Goal: Information Seeking & Learning: Learn about a topic

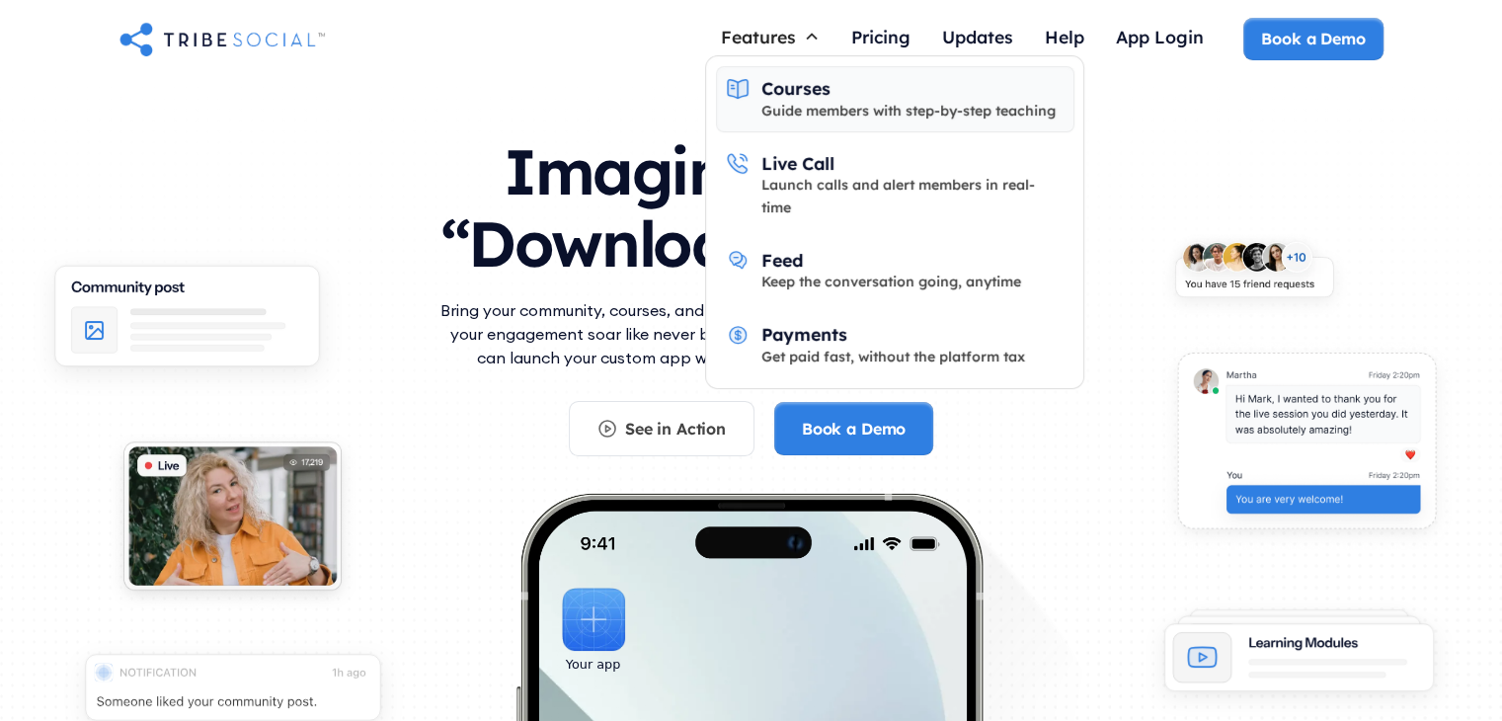
click at [855, 88] on div "Courses Guide members with step-by-step teaching" at bounding box center [908, 99] width 294 height 44
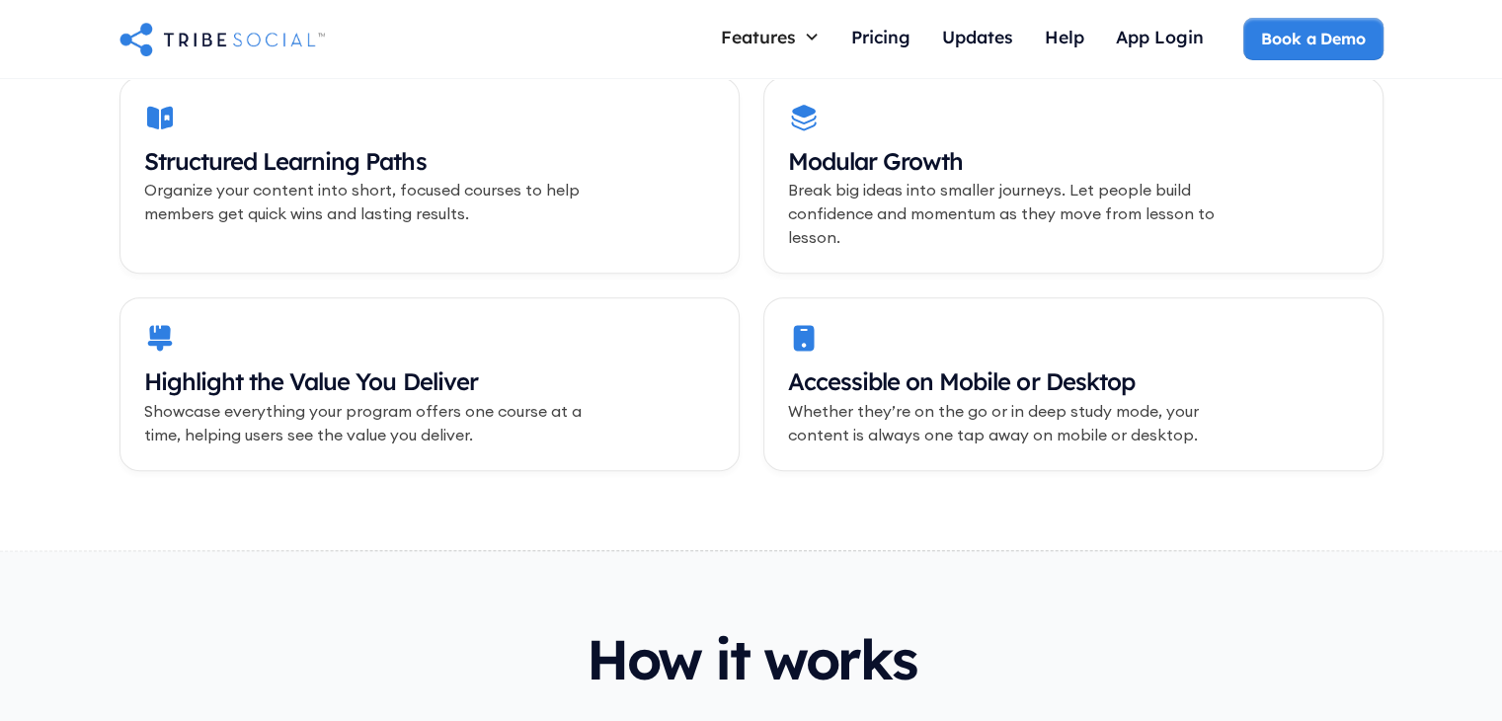
scroll to position [790, 0]
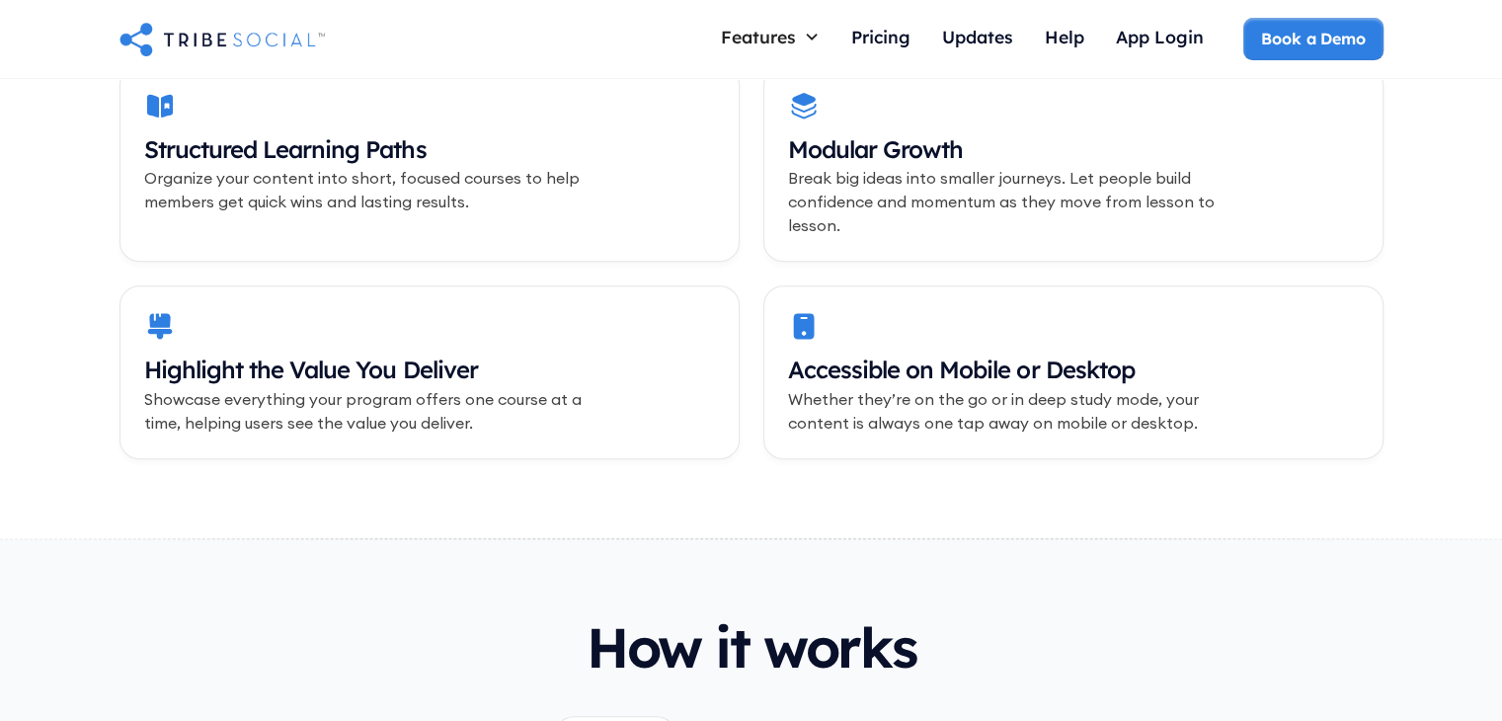
click at [968, 187] on p "Break big ideas into smaller journeys. Let people build confidence and momentum…" at bounding box center [1025, 201] width 474 height 71
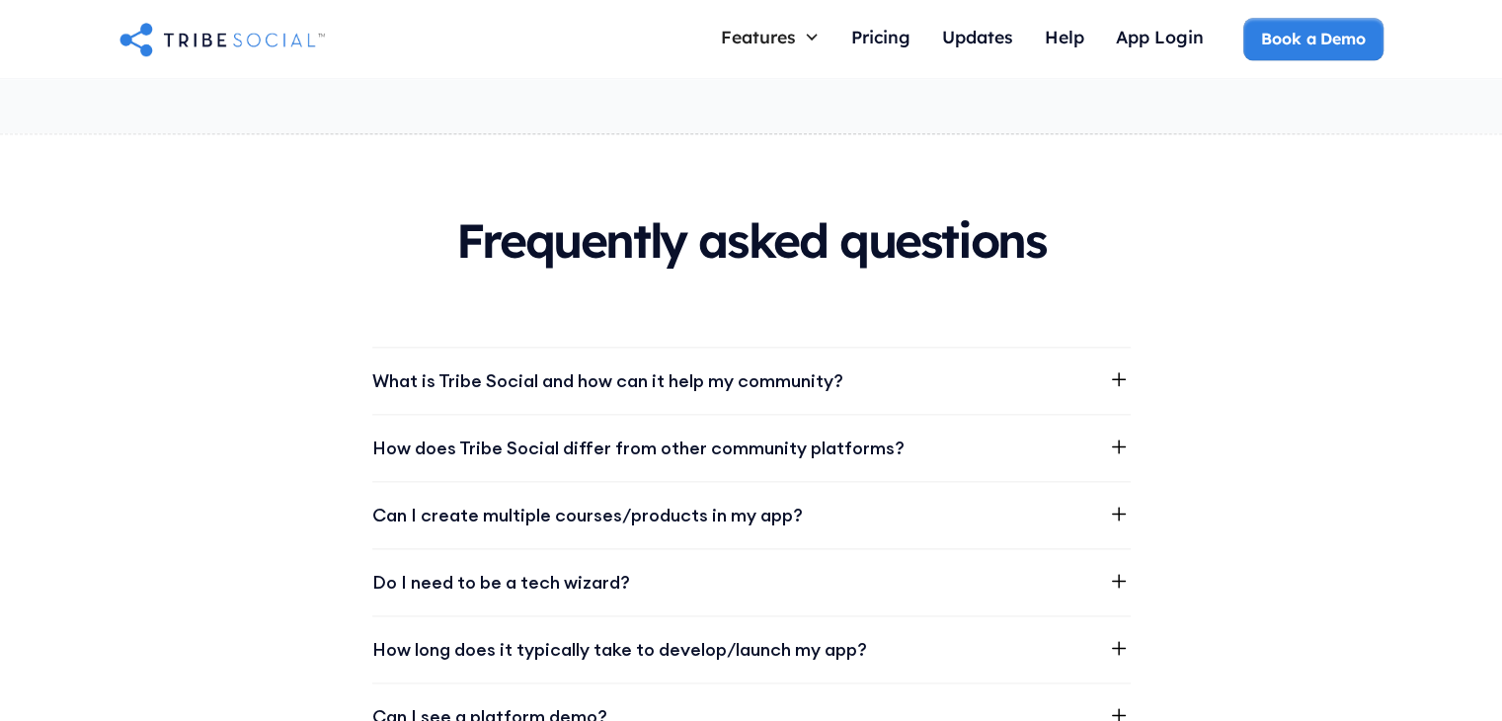
scroll to position [2370, 0]
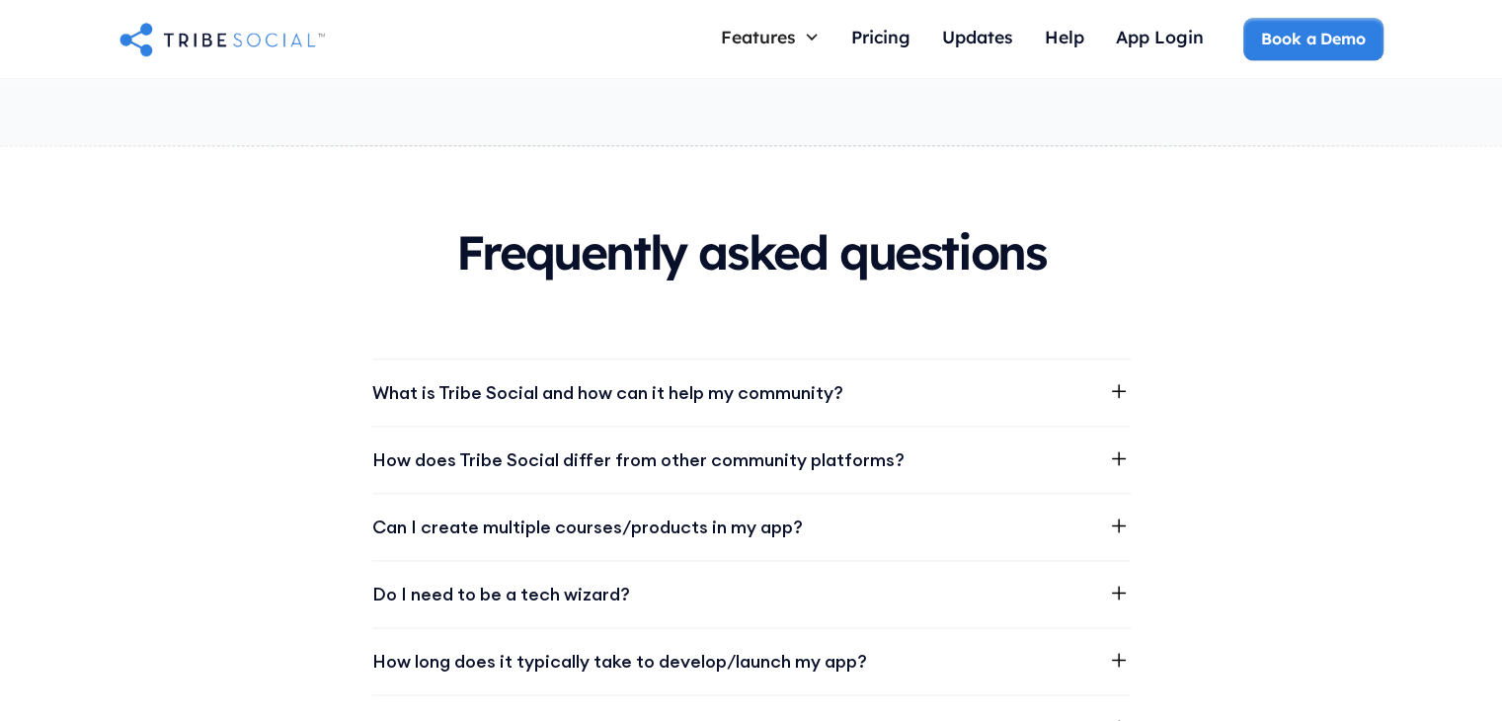
click at [703, 380] on div "What is Tribe Social and how can it help my community?" at bounding box center [607, 392] width 471 height 27
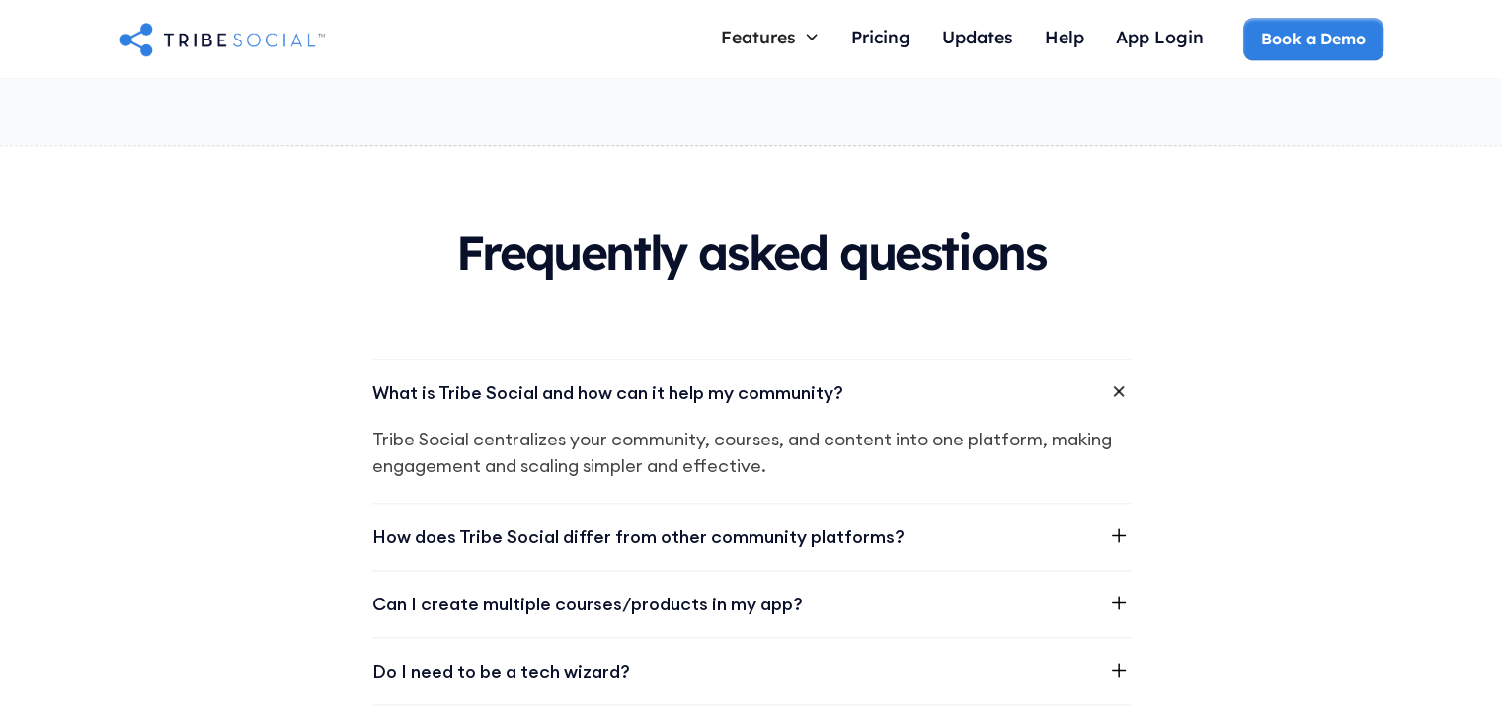
click at [772, 379] on div "What is Tribe Social and how can it help my community?" at bounding box center [607, 392] width 471 height 27
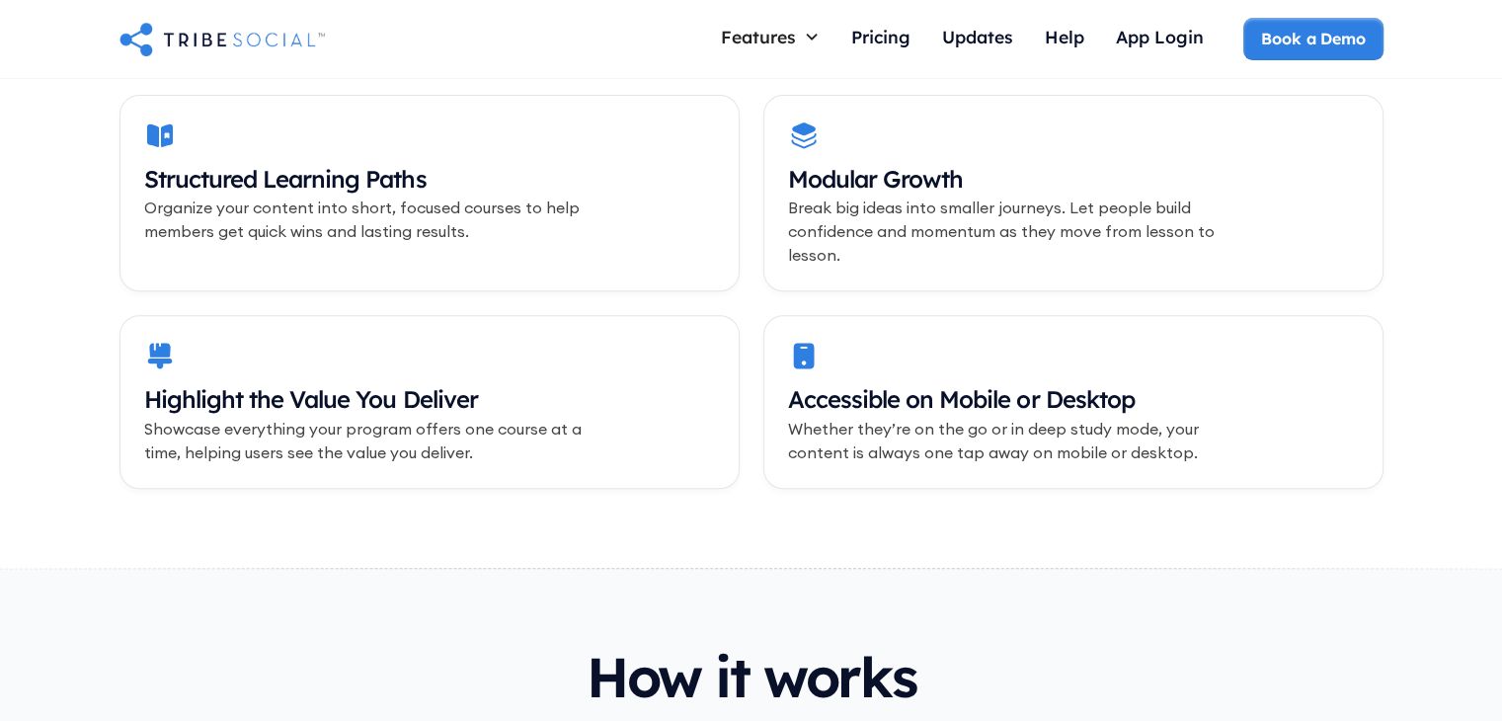
scroll to position [0, 0]
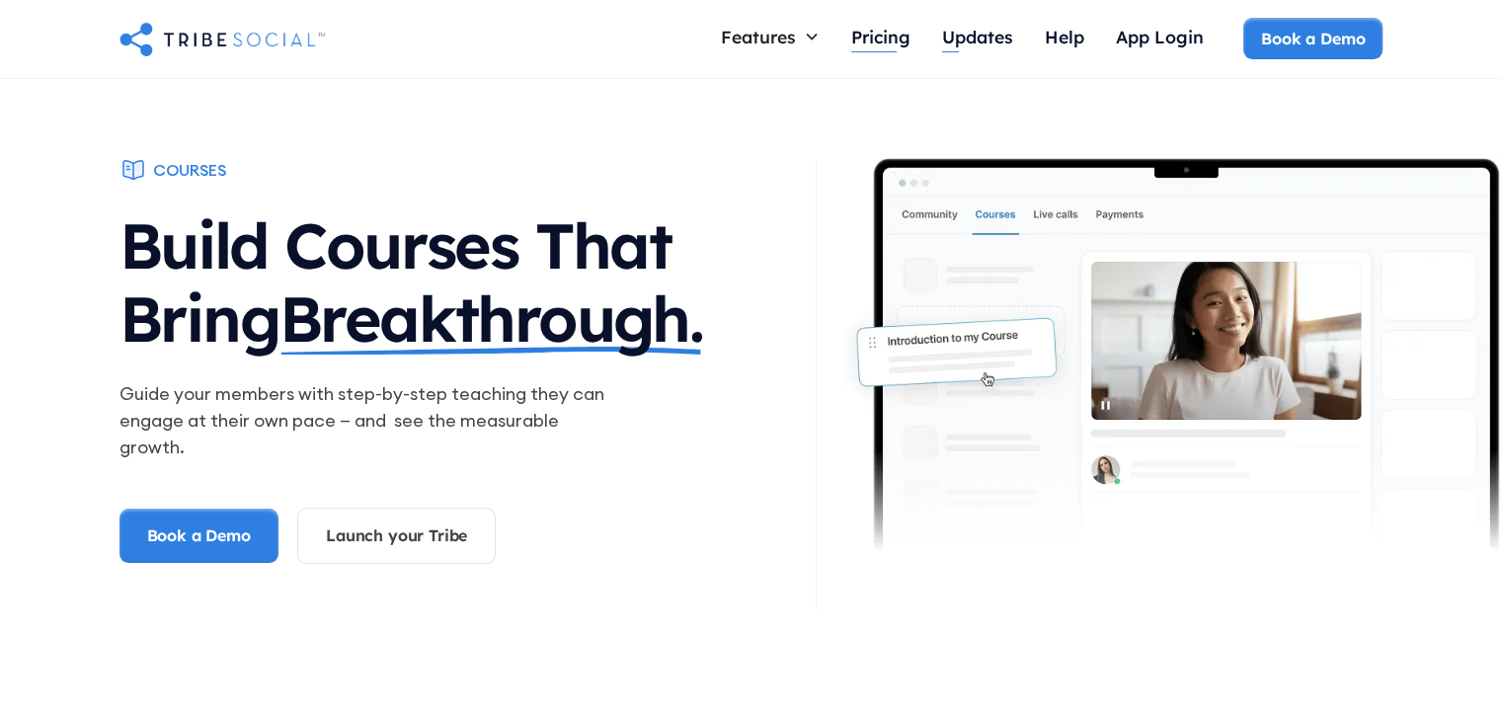
click at [912, 33] on link "Pricing" at bounding box center [880, 39] width 91 height 42
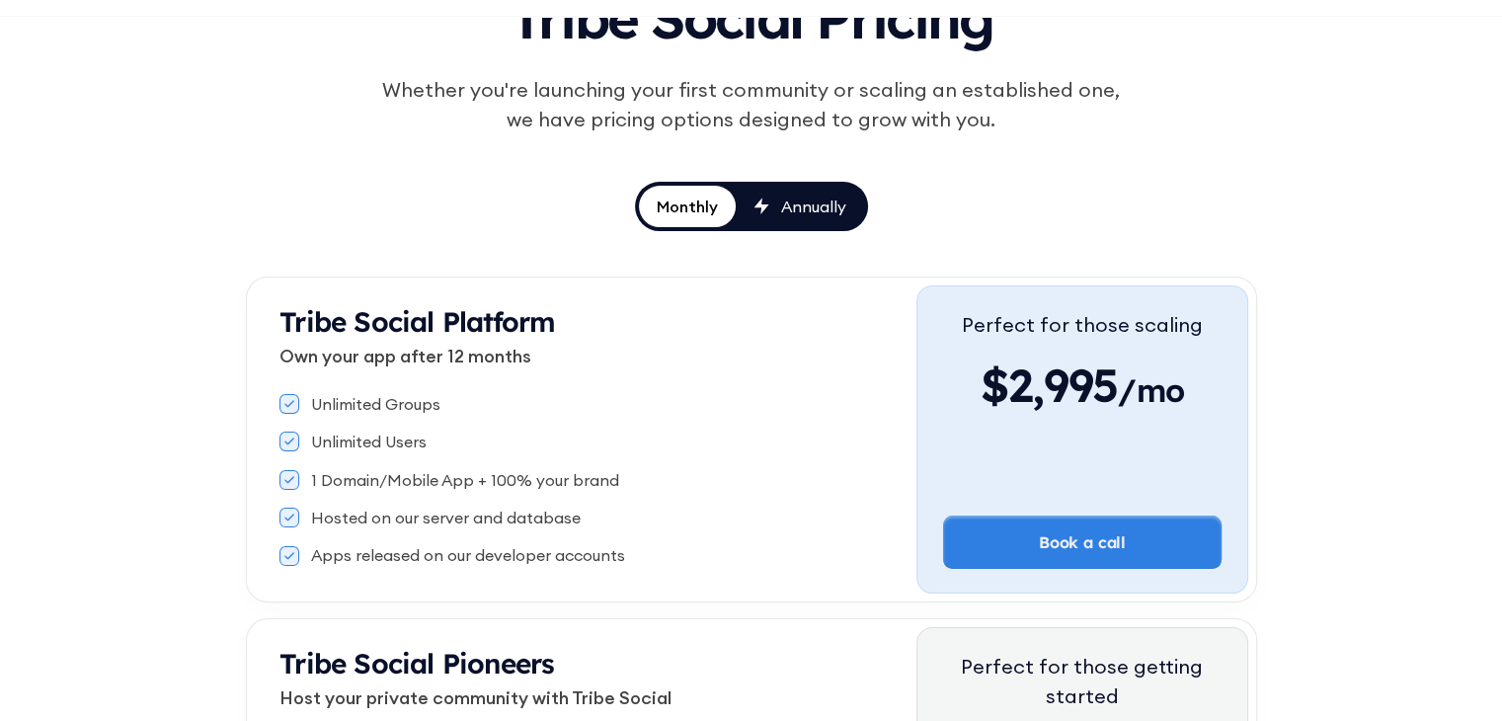
scroll to position [197, 0]
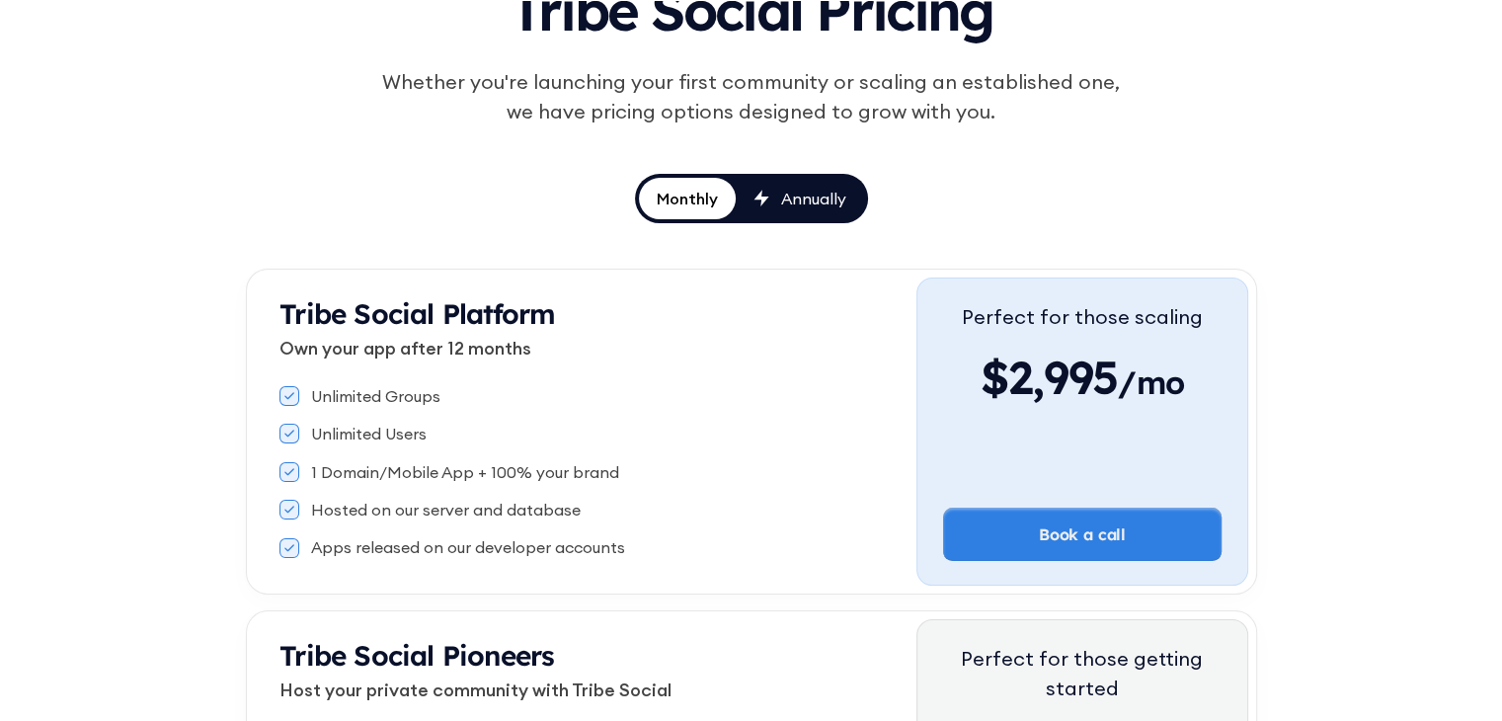
click at [828, 200] on div "Annually" at bounding box center [813, 199] width 65 height 22
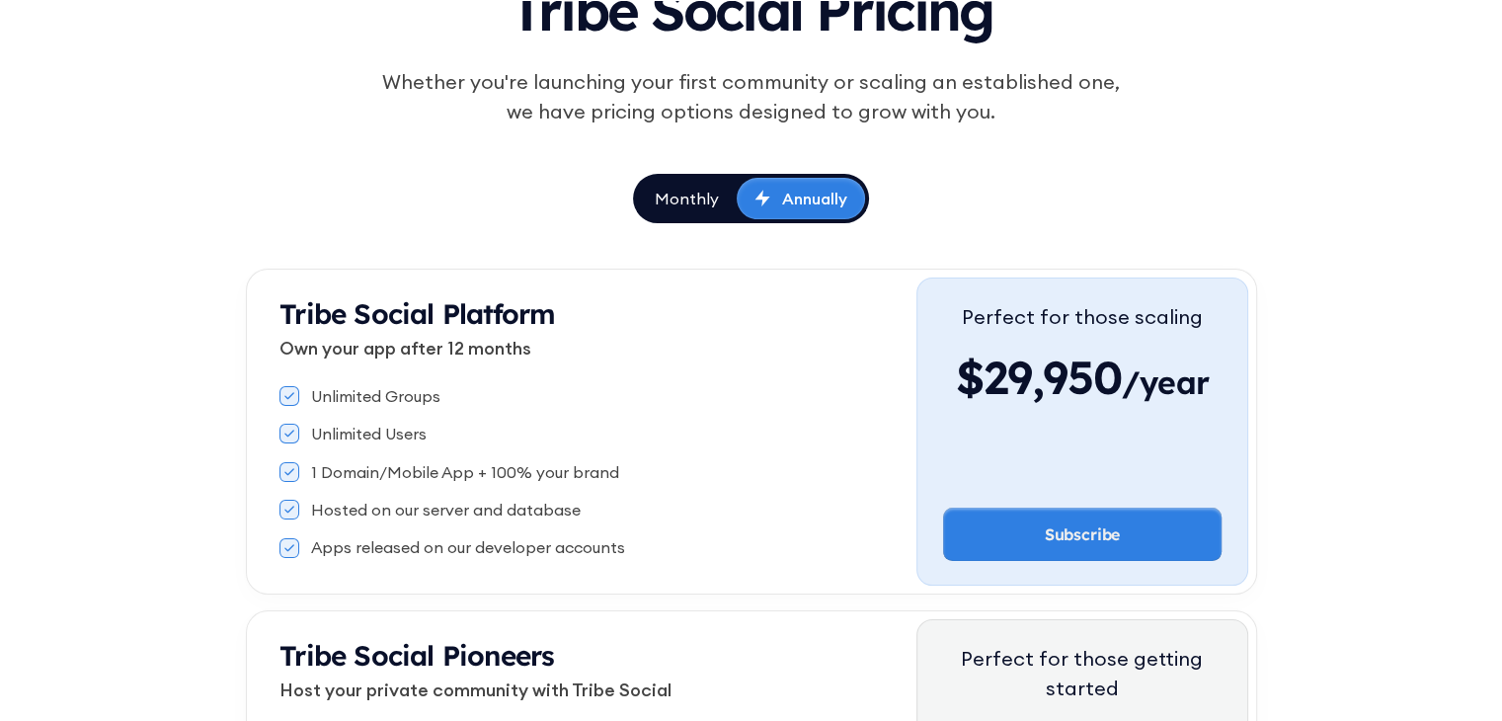
click at [710, 214] on link "Monthly" at bounding box center [687, 198] width 100 height 41
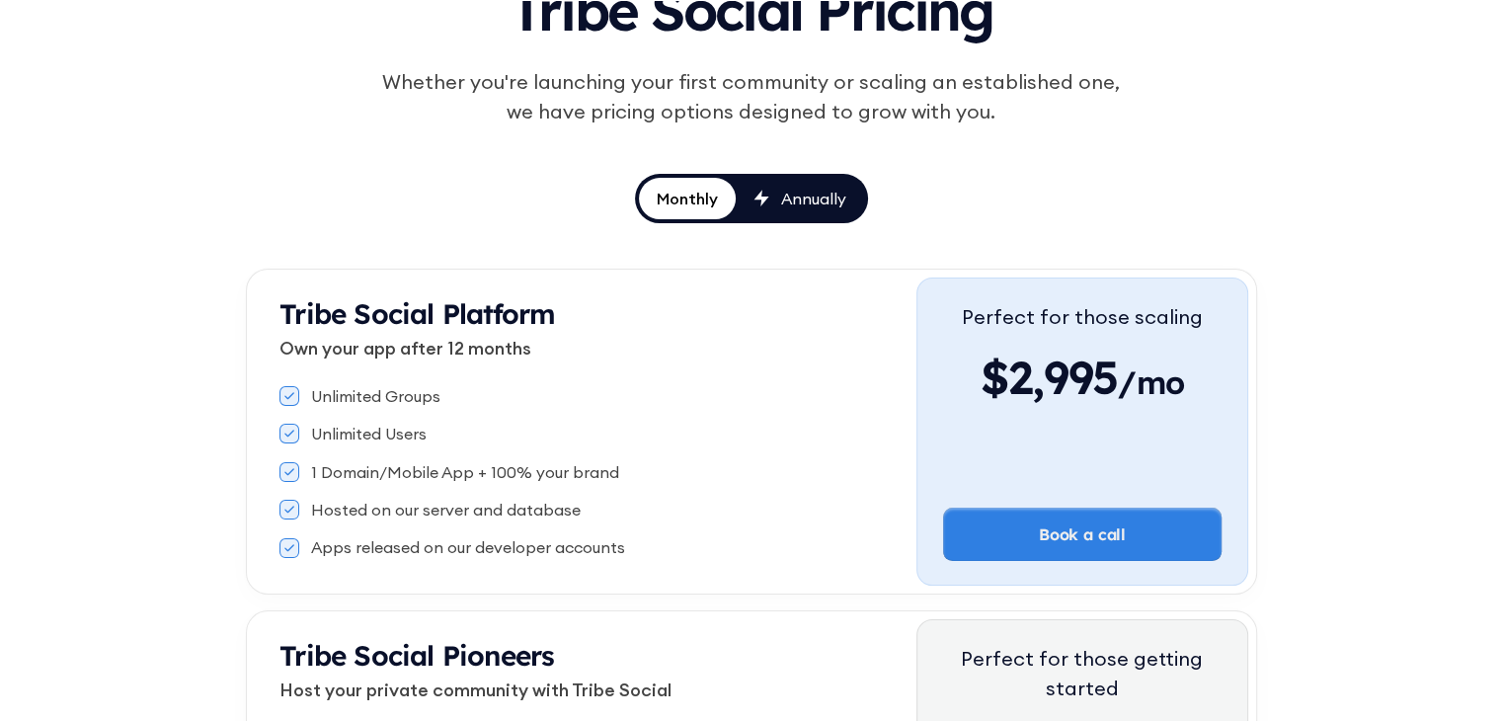
click at [1032, 191] on div "Tribe Social Pricing Whether you're launching your first community or scaling a…" at bounding box center [751, 83] width 916 height 245
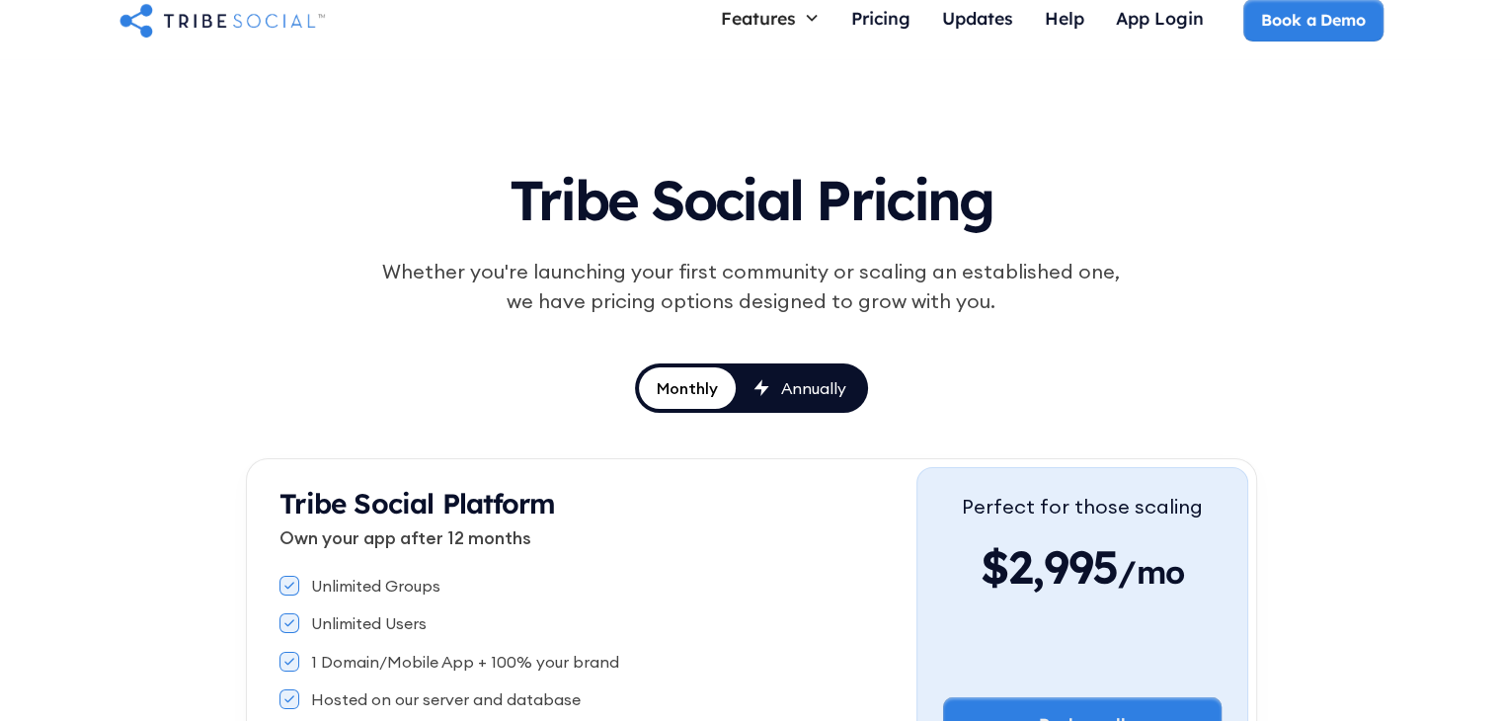
scroll to position [0, 0]
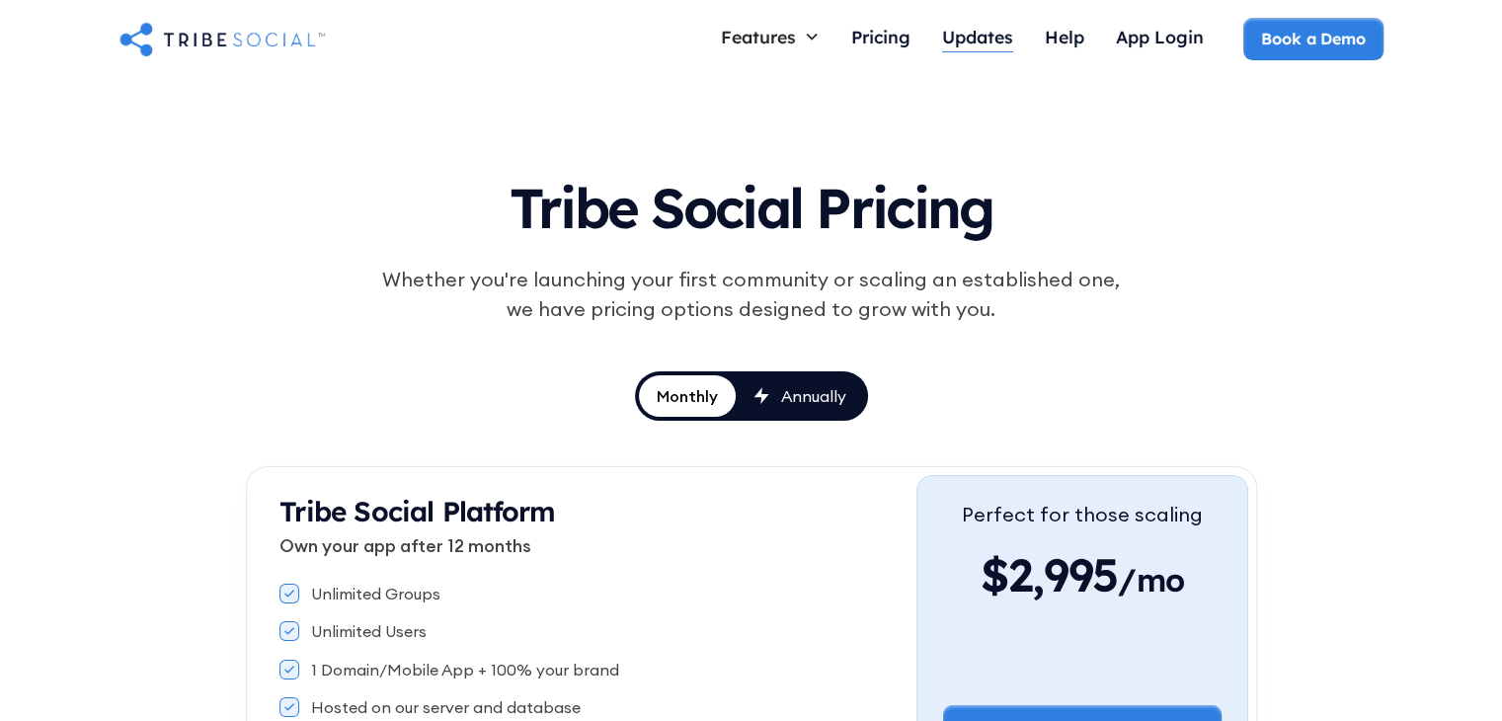
click at [989, 33] on div "Updates" at bounding box center [977, 37] width 71 height 22
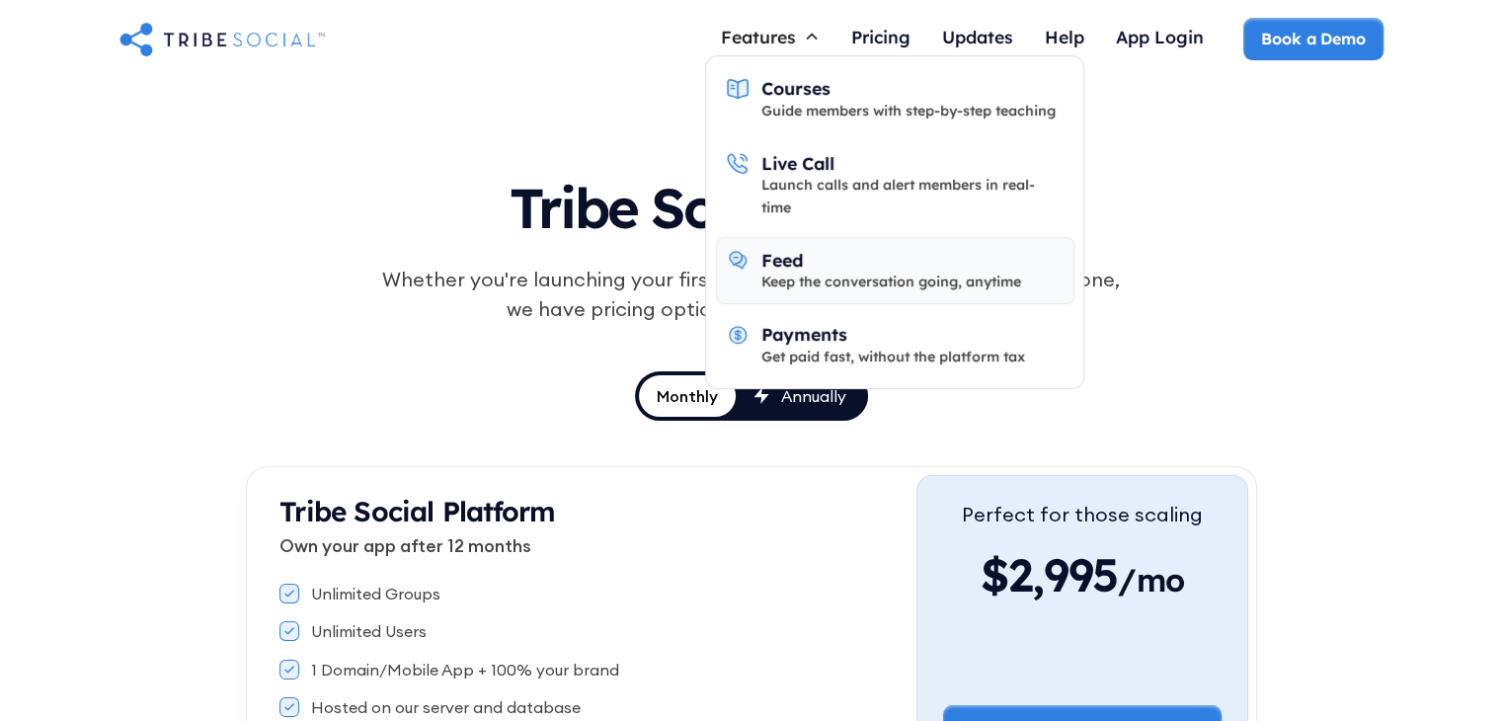
click at [837, 271] on div "Keep the conversation going, anytime" at bounding box center [891, 282] width 260 height 22
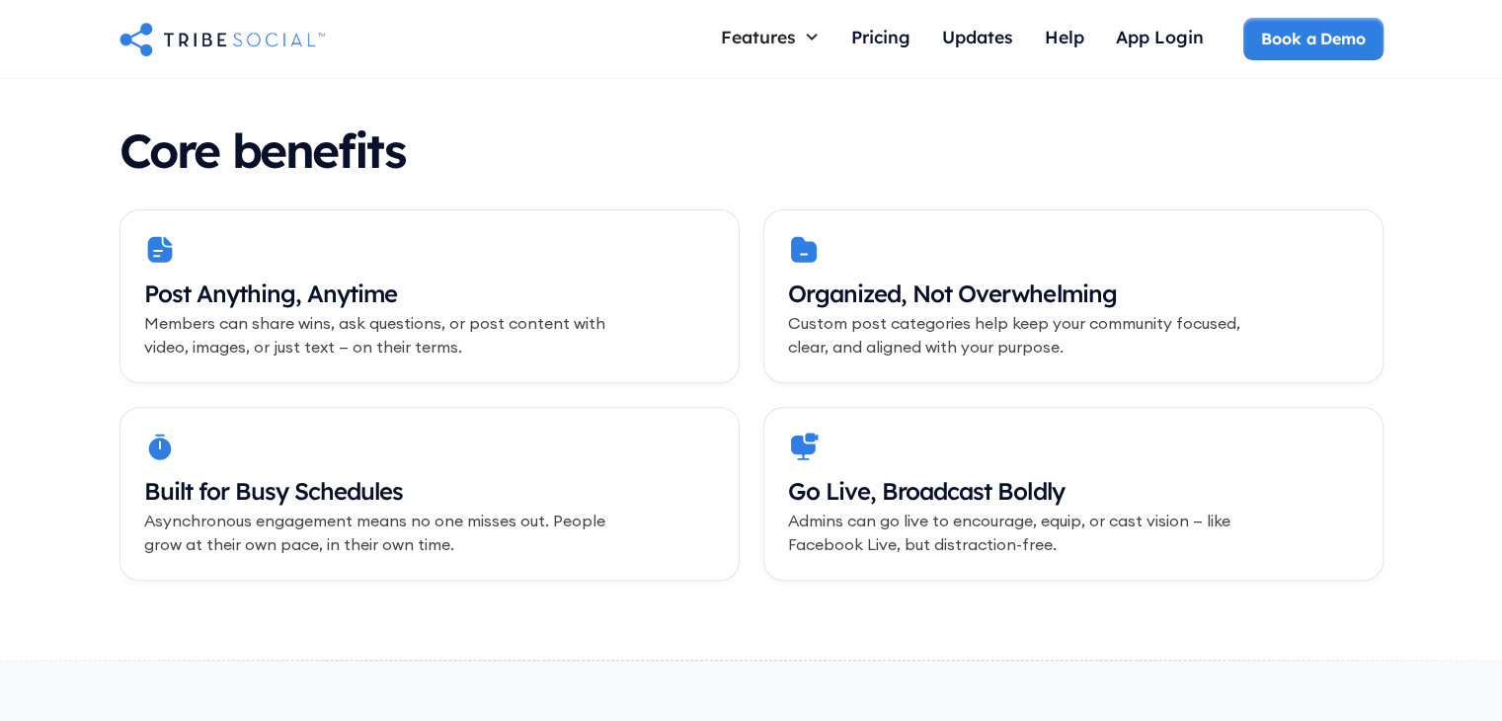
click at [577, 270] on div "Post Anything, Anytime Members can share wins, ask questions, or post content w…" at bounding box center [429, 296] width 620 height 174
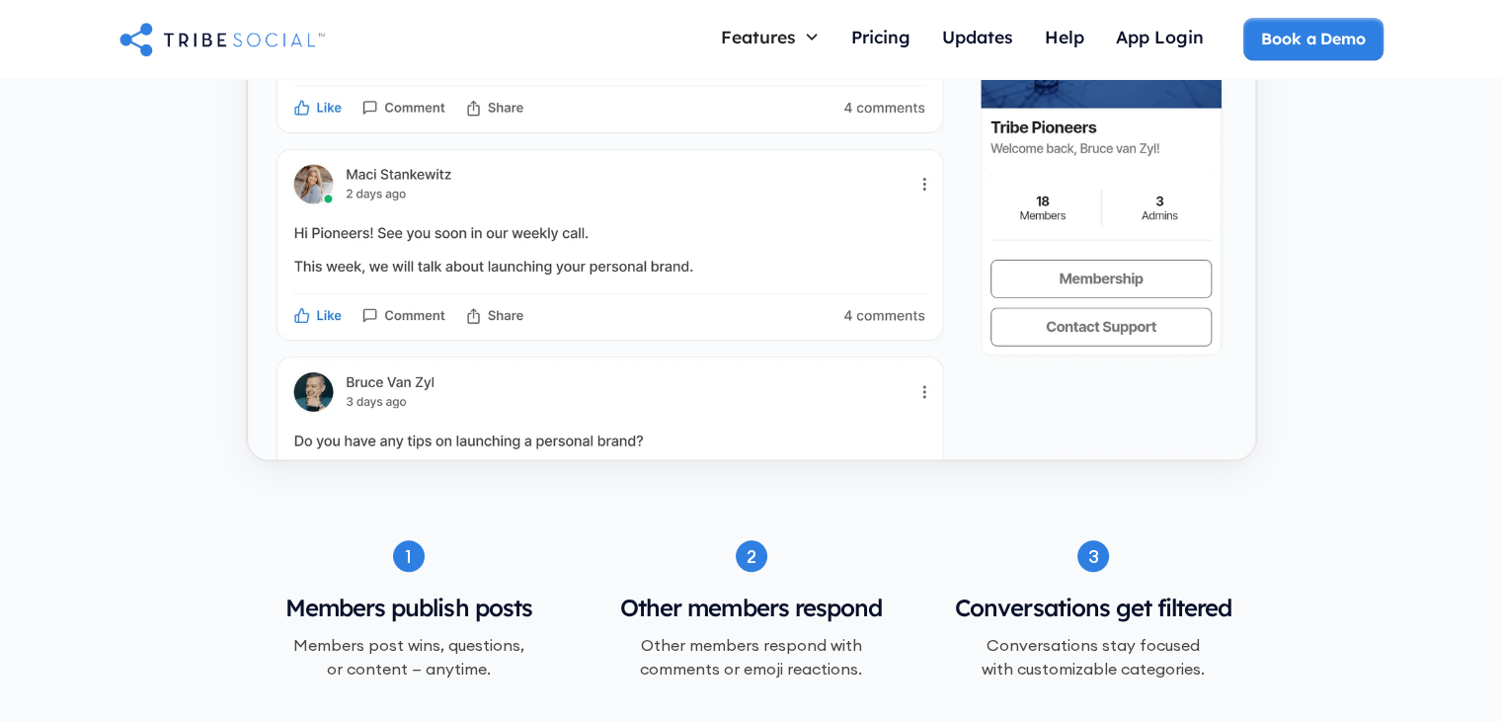
scroll to position [1975, 0]
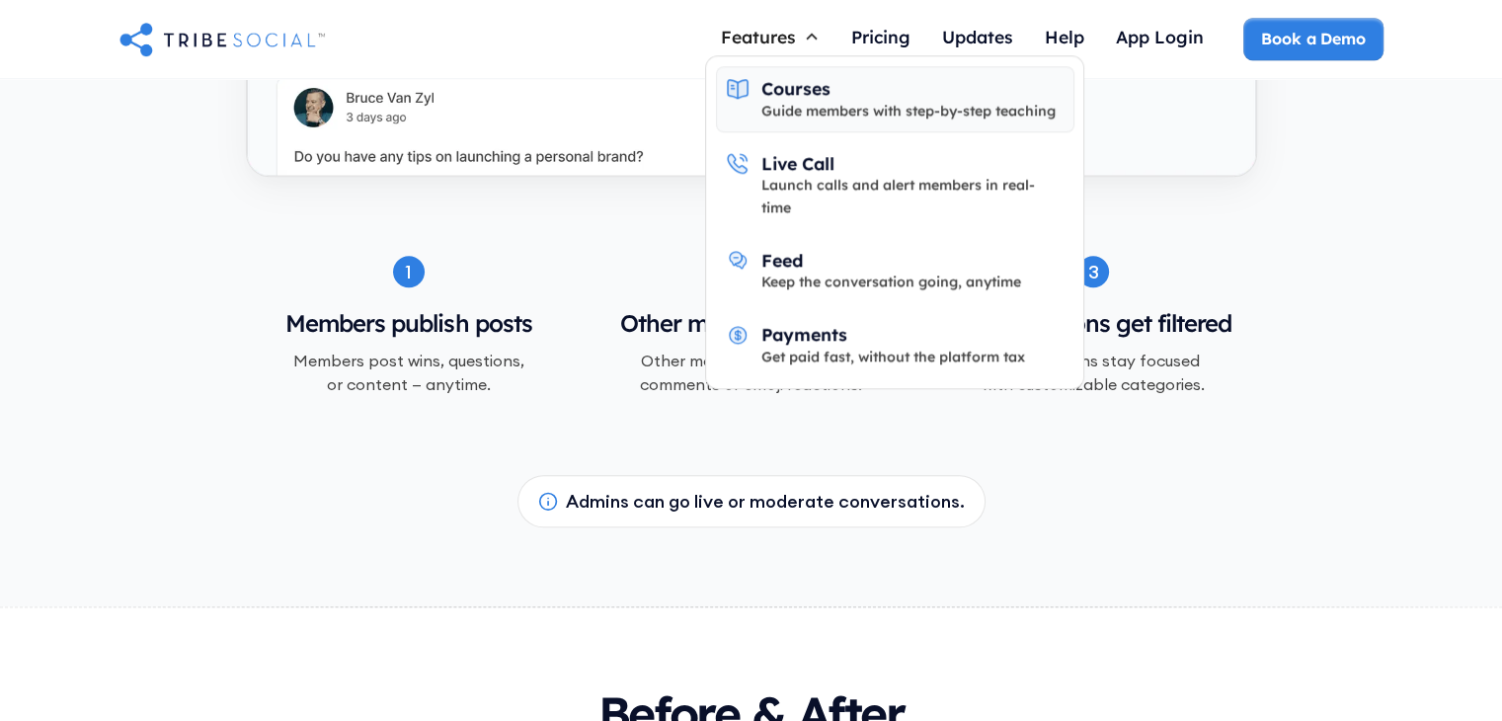
click at [789, 80] on div "Courses" at bounding box center [795, 88] width 69 height 22
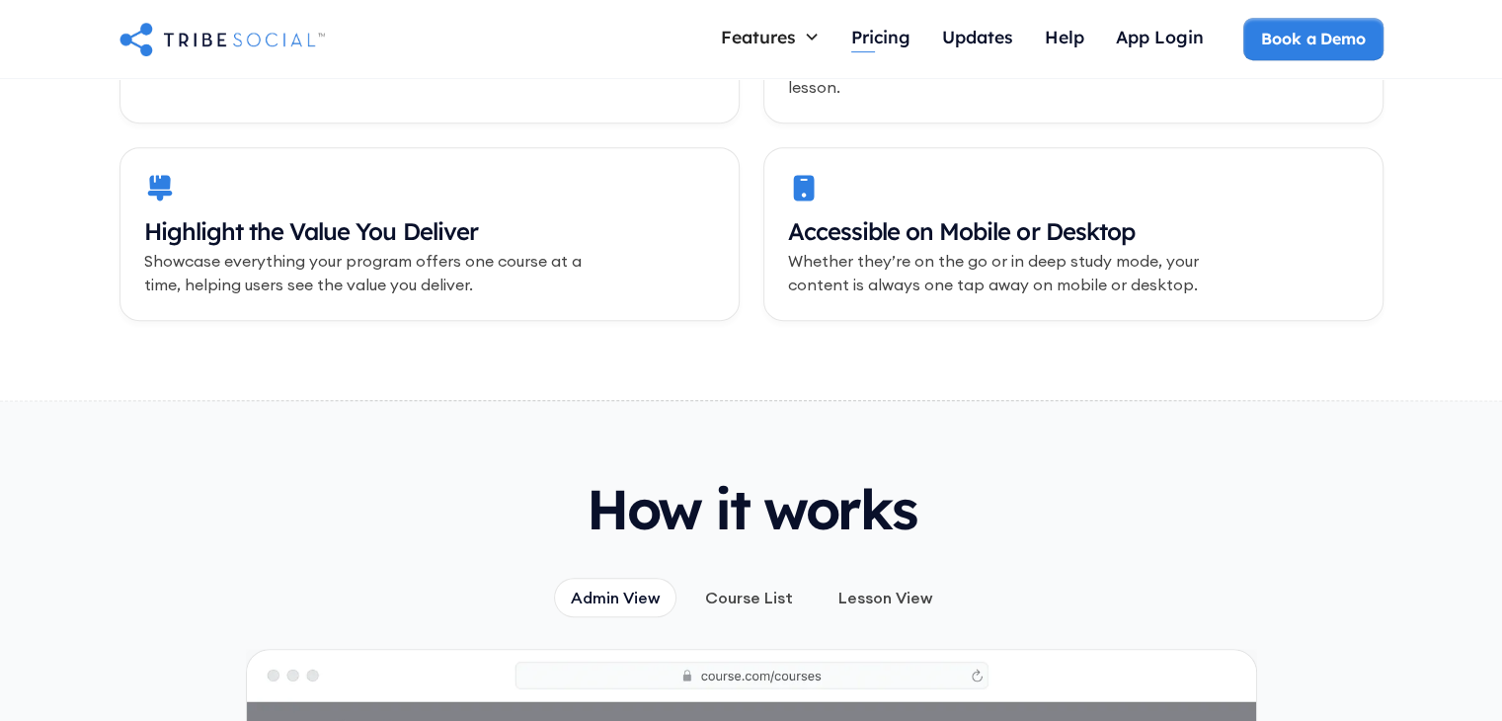
scroll to position [1283, 0]
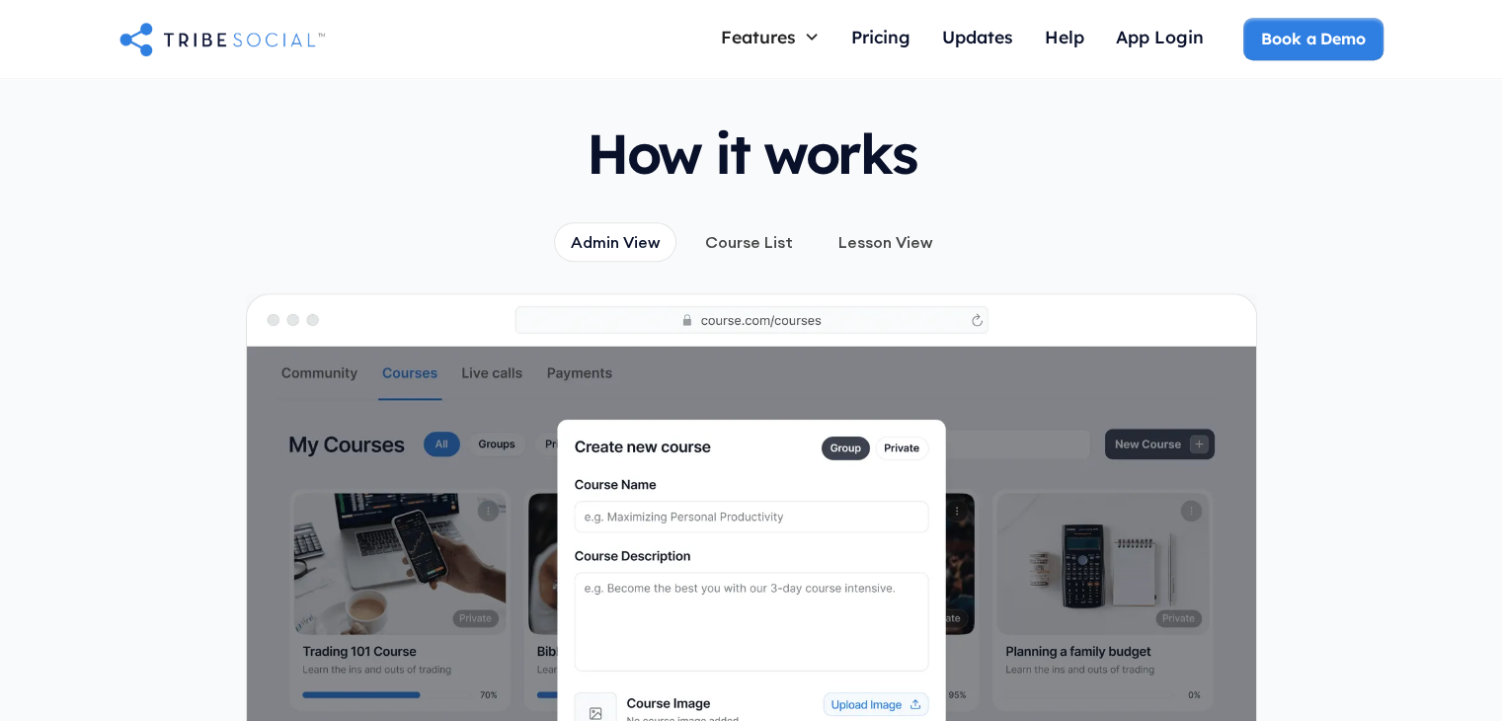
click at [779, 231] on div "Course List" at bounding box center [749, 242] width 88 height 22
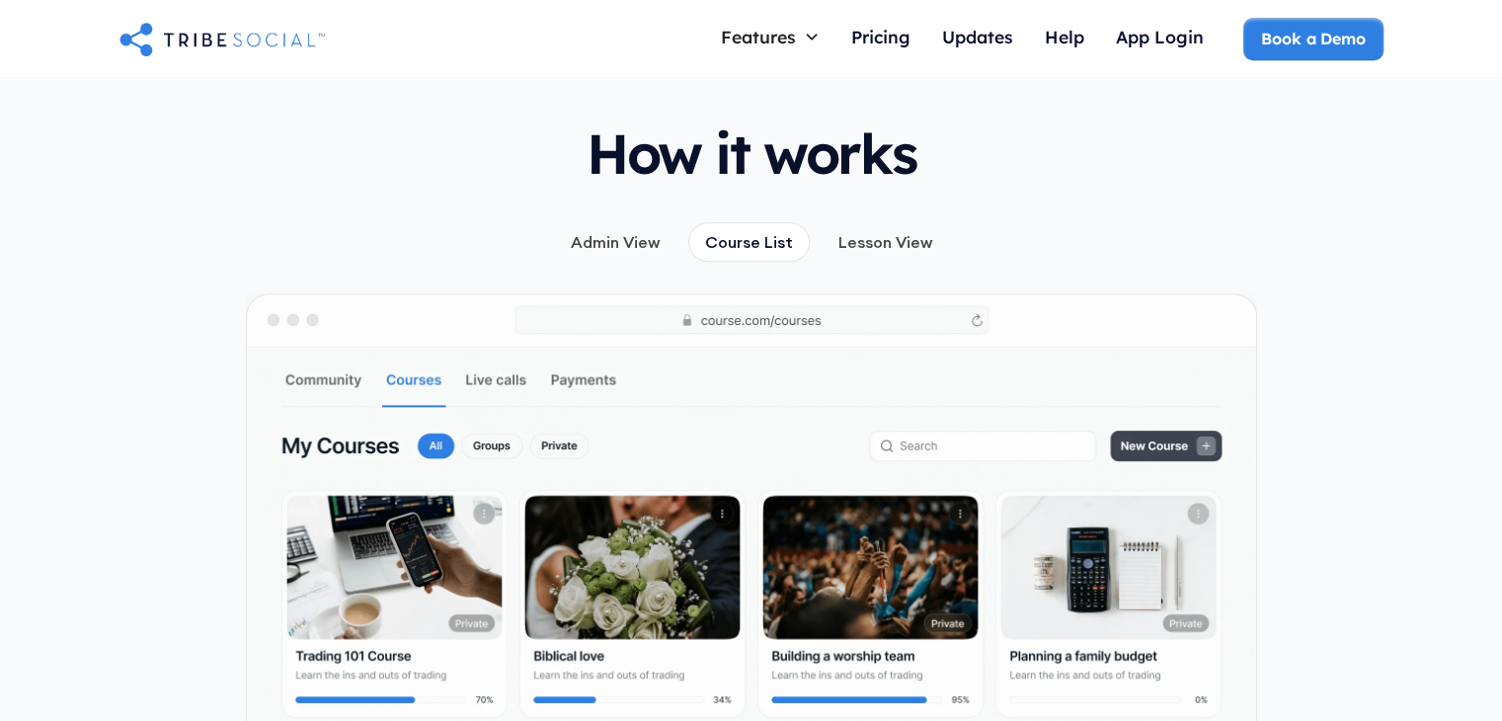
click at [885, 231] on div "Lesson View" at bounding box center [885, 242] width 94 height 22
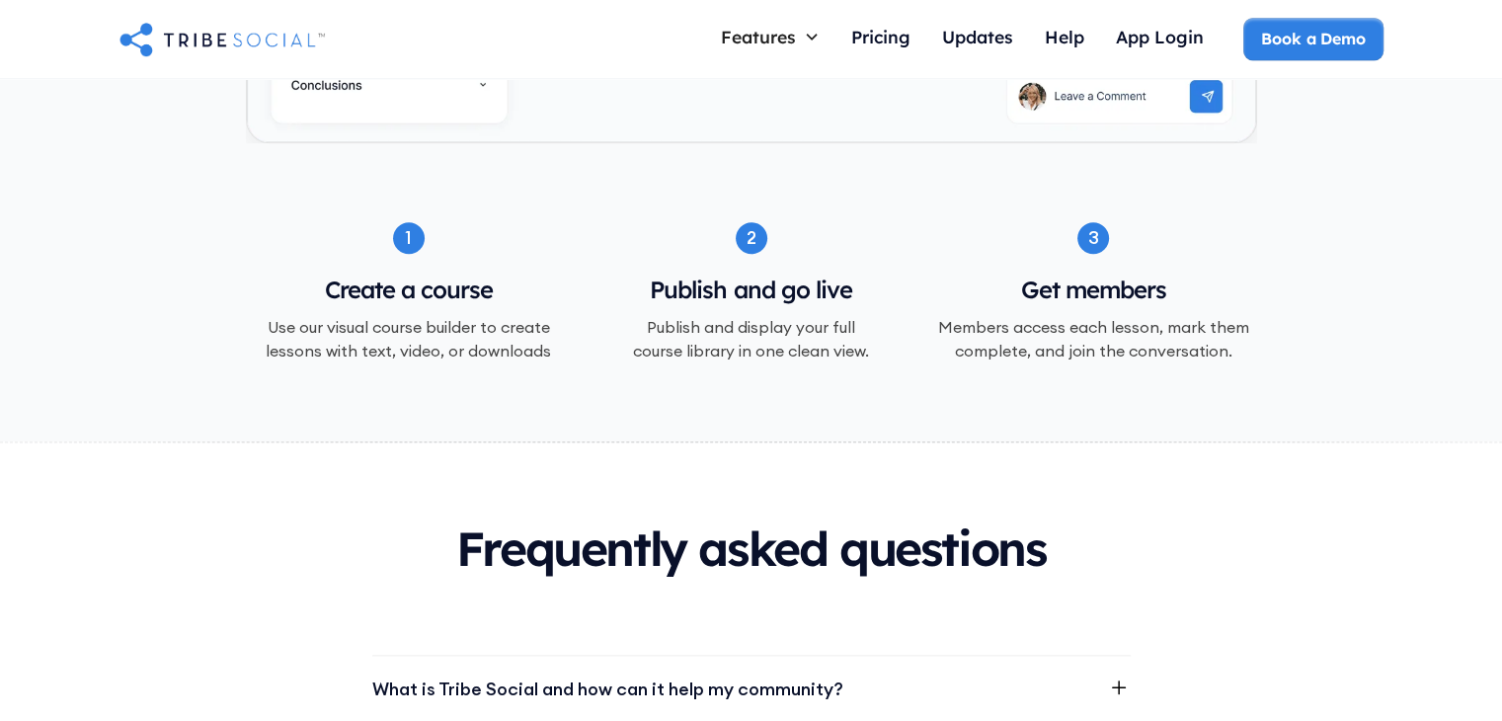
click at [802, 226] on div "2 Publish and go live Publish and display your full course library in one clean…" at bounding box center [750, 292] width 327 height 140
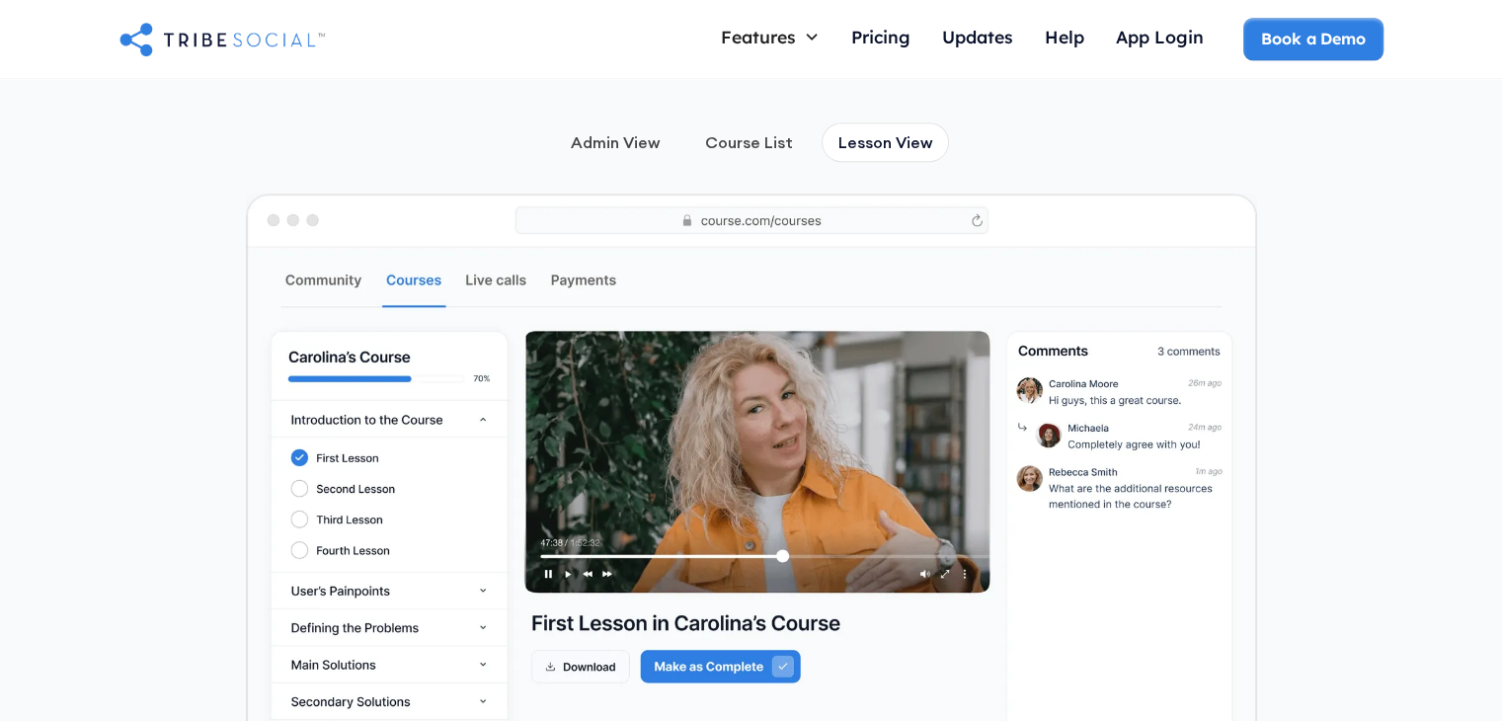
scroll to position [1382, 0]
drag, startPoint x: 534, startPoint y: 242, endPoint x: 544, endPoint y: 238, distance: 10.6
click at [537, 242] on img at bounding box center [751, 514] width 1009 height 638
click at [758, 96] on div "How it works Admin View Course List Lesson View 1 Create a course Use our visua…" at bounding box center [751, 540] width 1011 height 1186
click at [752, 132] on div "Course List" at bounding box center [749, 143] width 88 height 22
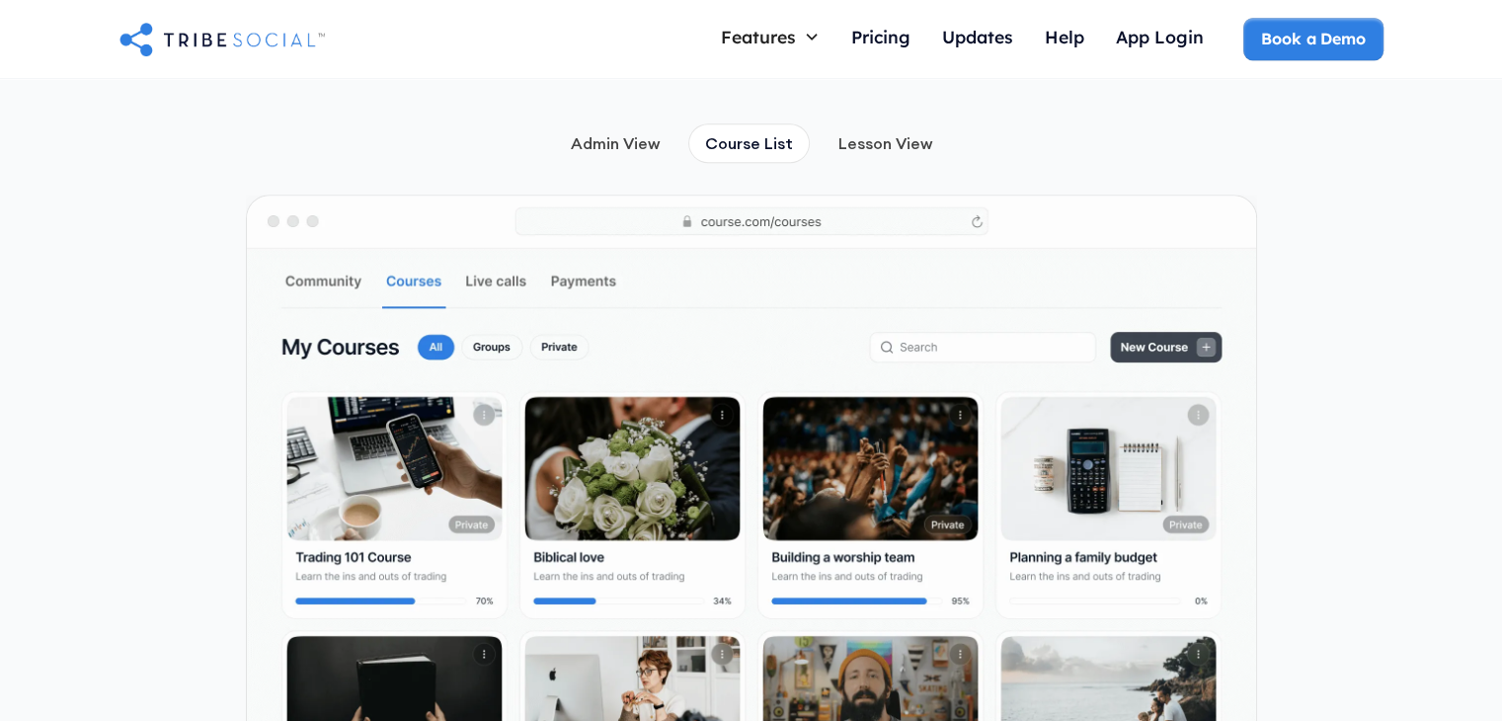
click at [604, 132] on div "Admin View" at bounding box center [615, 143] width 89 height 22
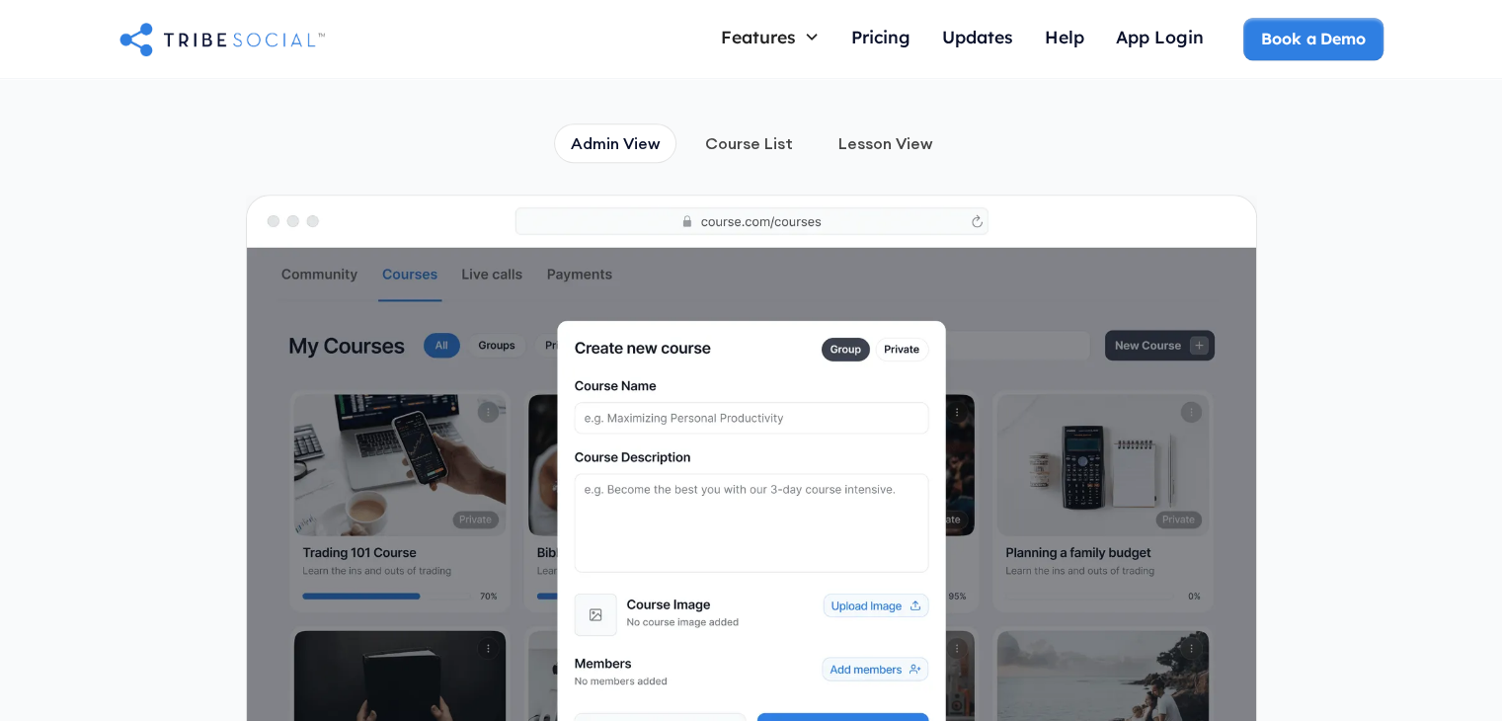
click at [1276, 280] on div "How it works Admin View Course List Lesson View 1 Create a course Use our visua…" at bounding box center [751, 540] width 1502 height 1186
click at [770, 131] on link "Course List" at bounding box center [748, 142] width 121 height 39
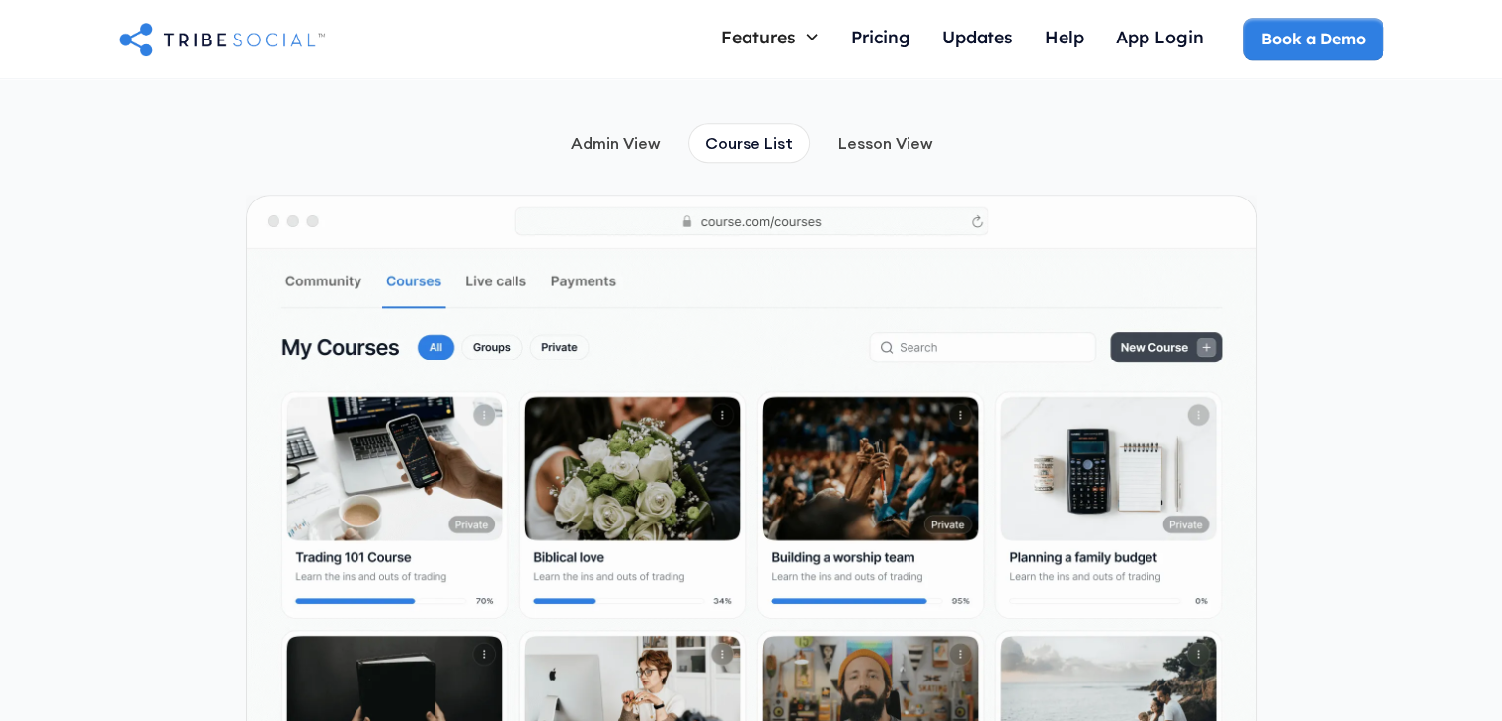
click at [857, 131] on link "Lesson View" at bounding box center [884, 142] width 127 height 39
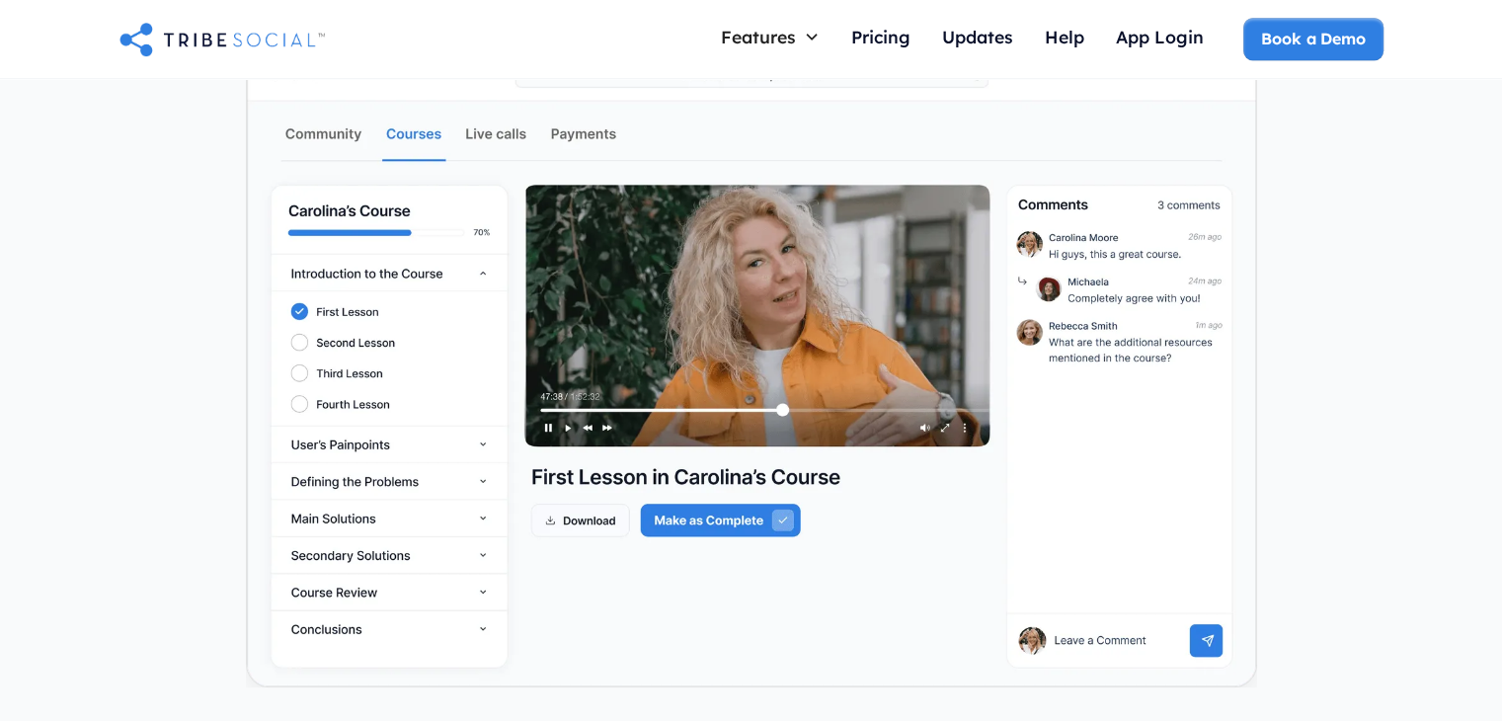
scroll to position [0, 0]
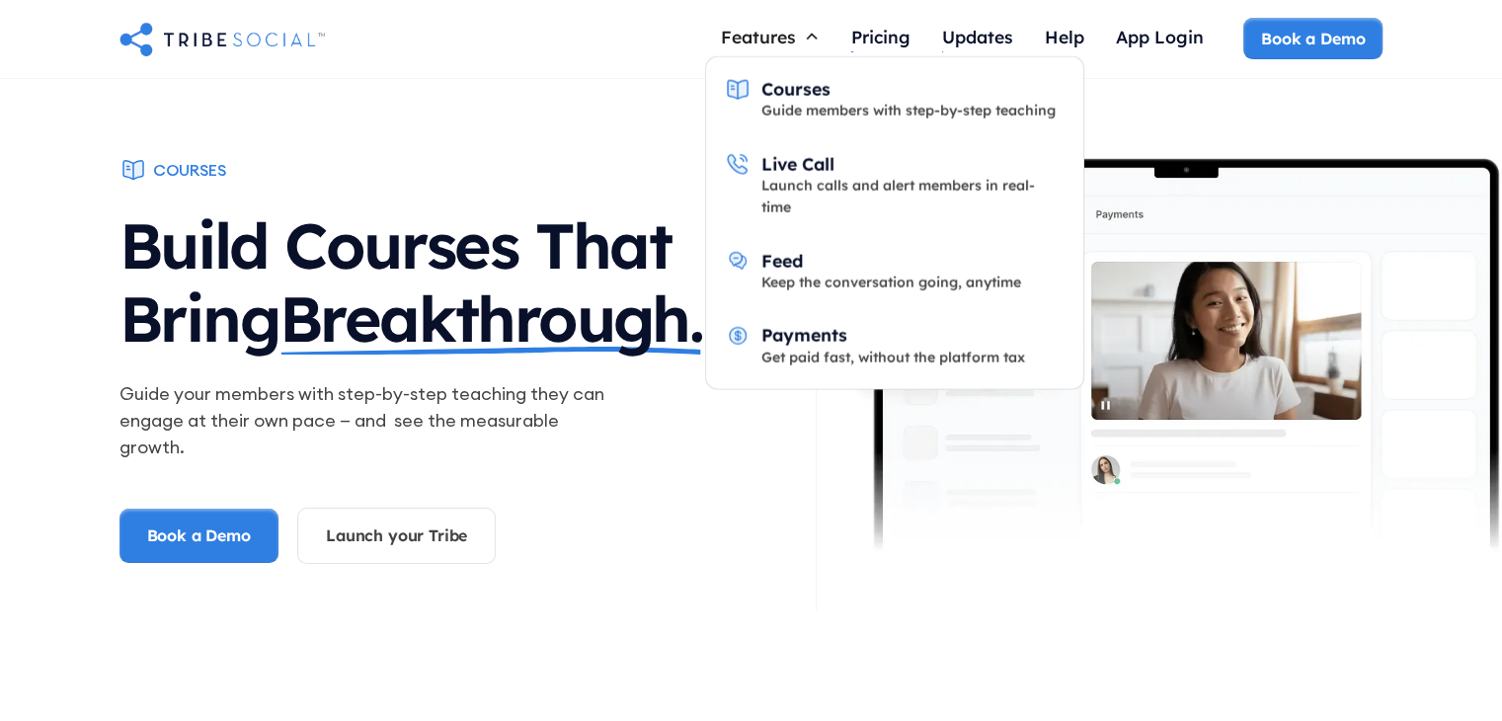
click at [754, 35] on div "Features" at bounding box center [758, 37] width 75 height 22
click at [848, 346] on div "Get paid fast, without the platform tax" at bounding box center [893, 357] width 264 height 22
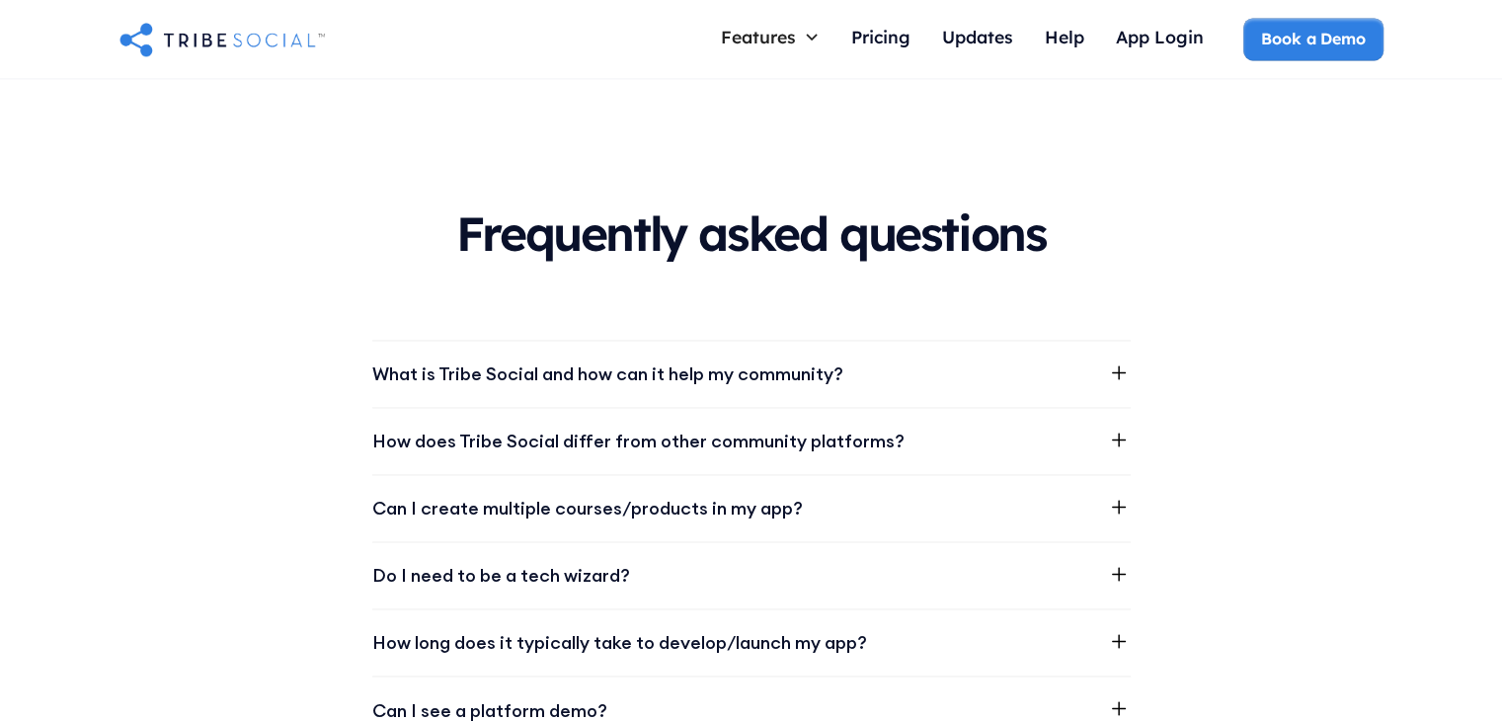
scroll to position [3061, 0]
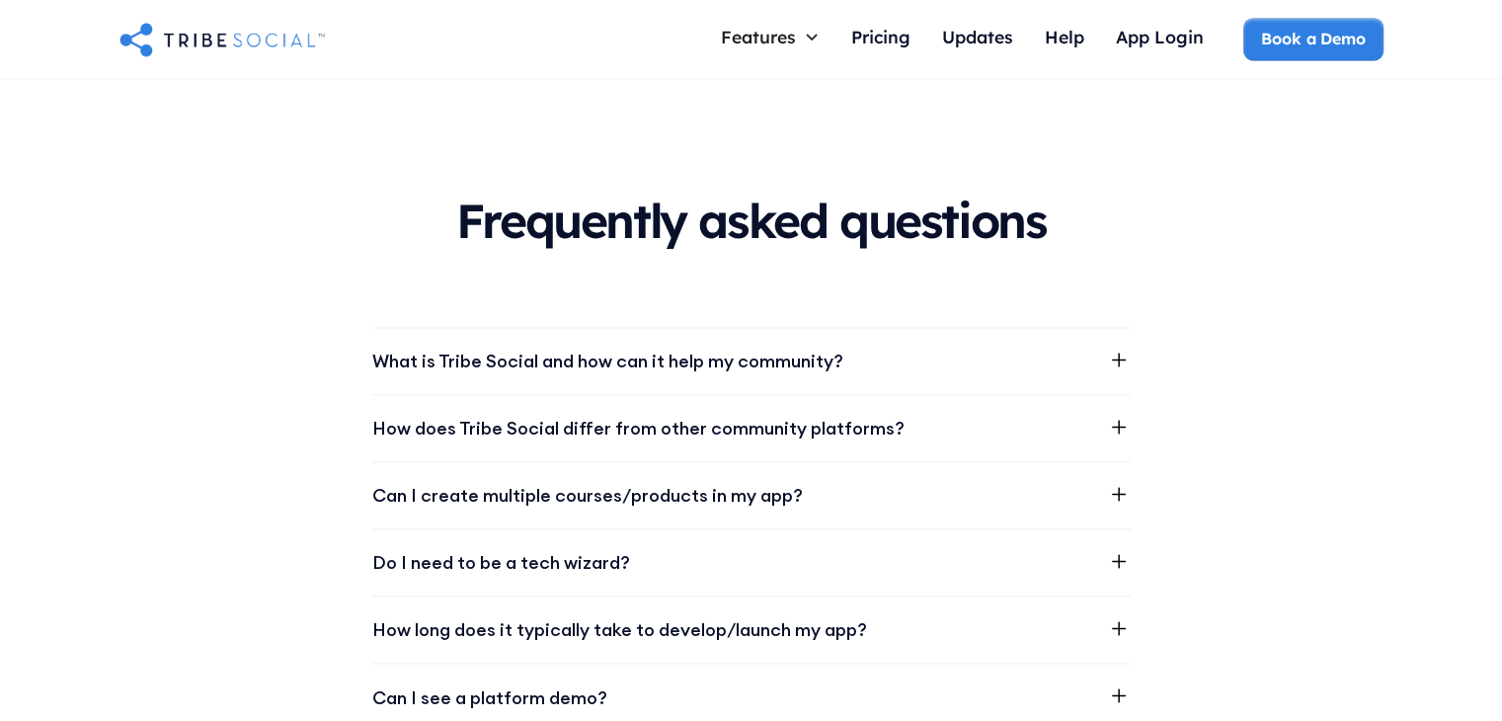
click at [703, 422] on div "How does Tribe Social differ from other community platforms?" at bounding box center [751, 428] width 758 height 66
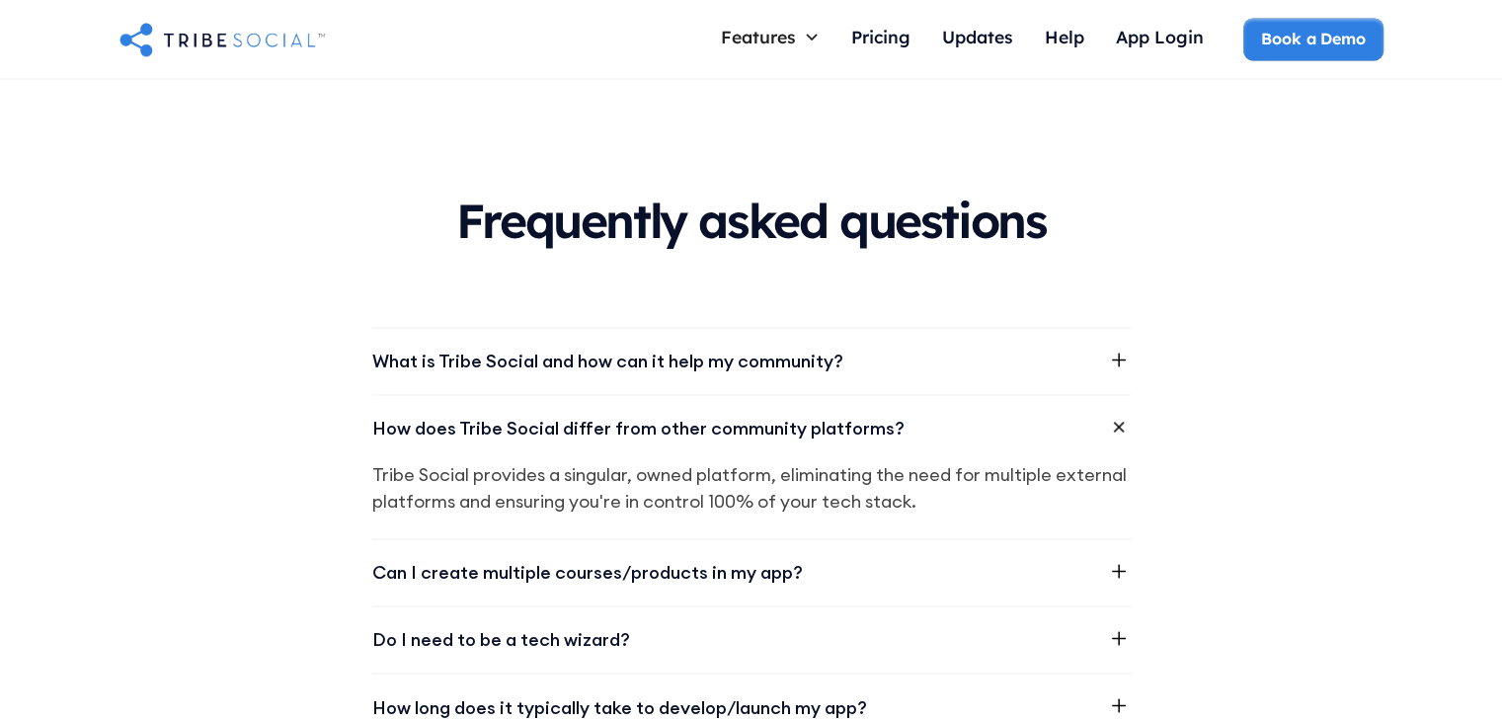
click at [699, 415] on div "How does Tribe Social differ from other community platforms?" at bounding box center [638, 428] width 532 height 27
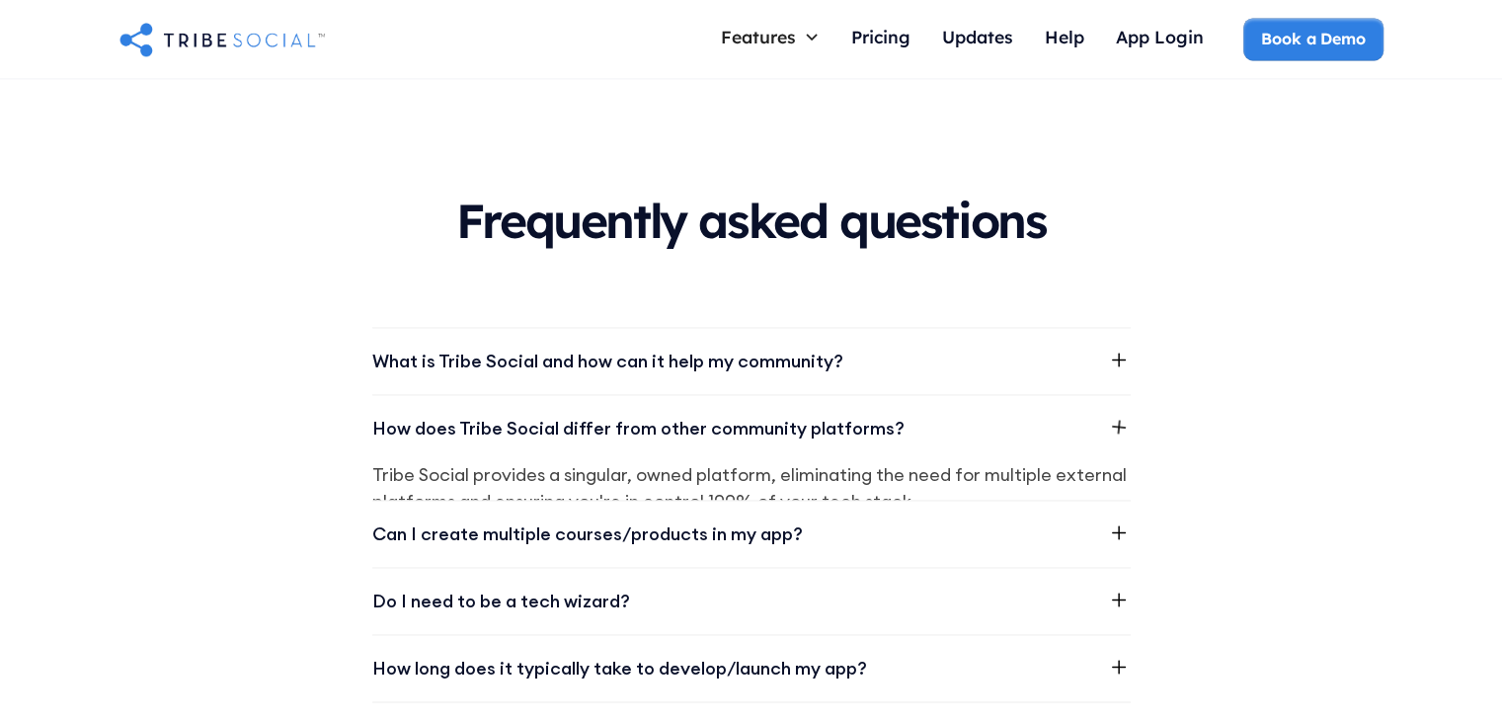
click at [685, 348] on div "What is Tribe Social and how can it help my community?" at bounding box center [607, 361] width 471 height 27
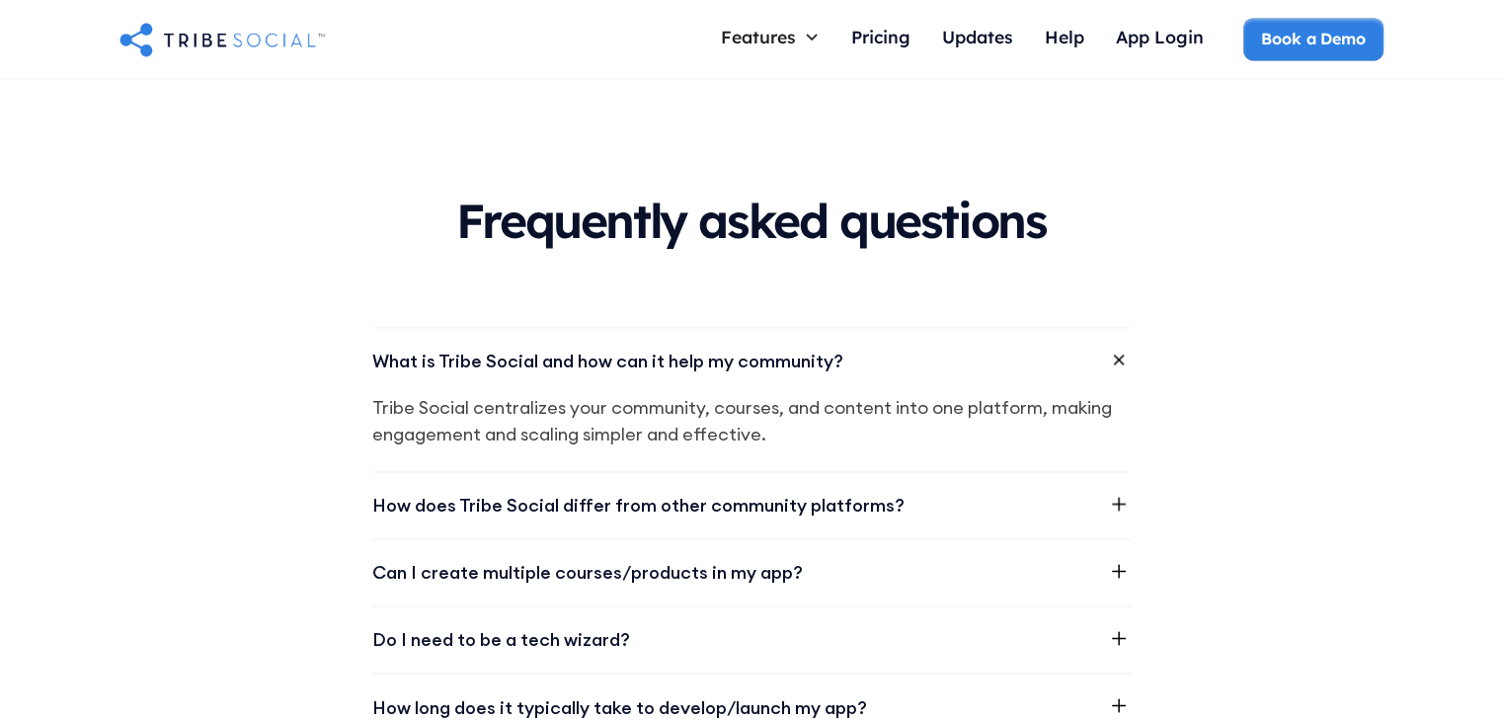
click at [685, 348] on div "What is Tribe Social and how can it help my community?" at bounding box center [607, 361] width 471 height 27
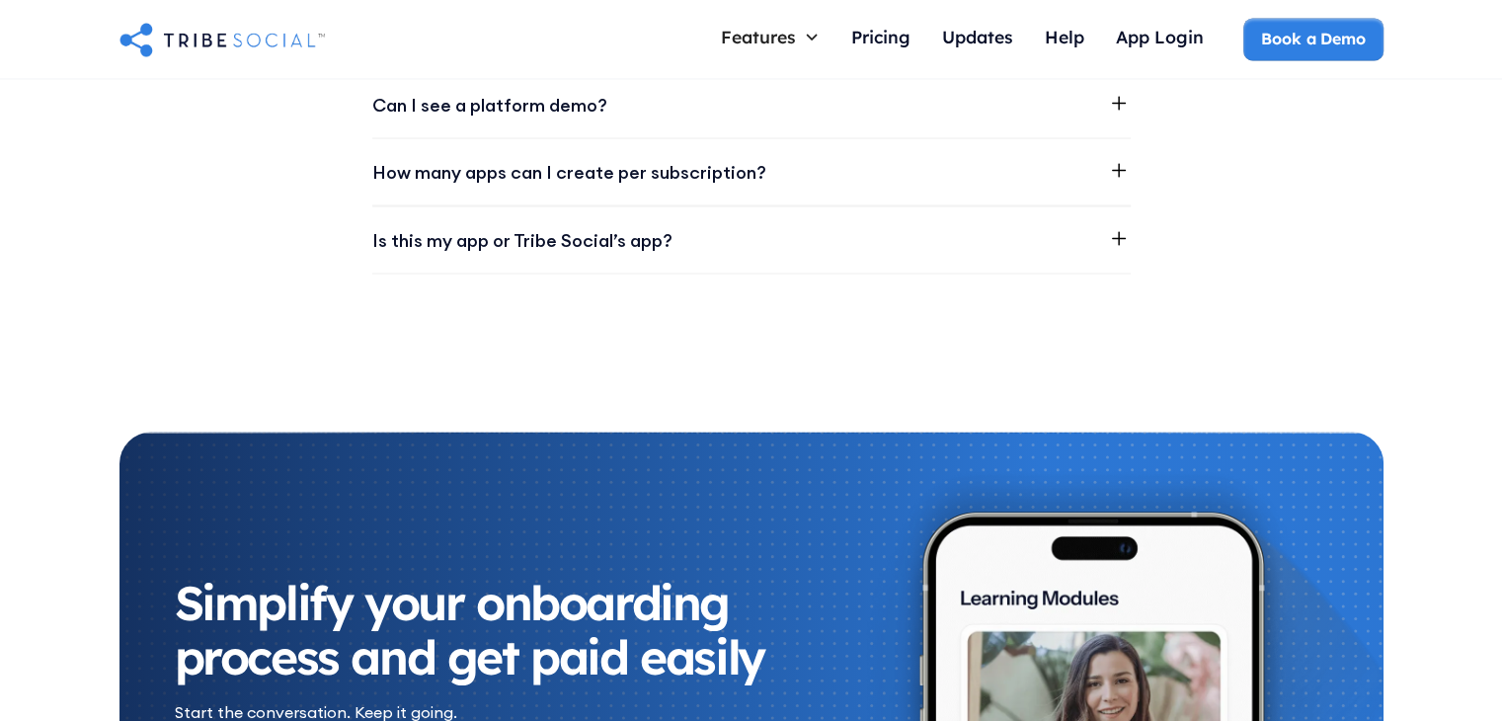
scroll to position [4107, 0]
